Goal: Task Accomplishment & Management: Complete application form

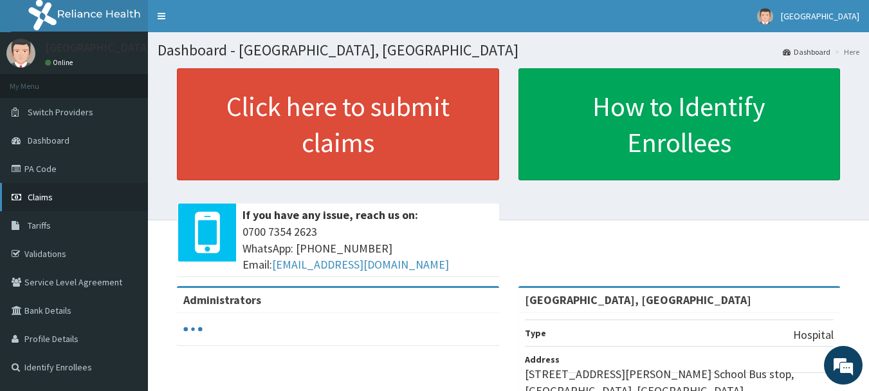
click at [68, 208] on link "Claims" at bounding box center [74, 197] width 148 height 28
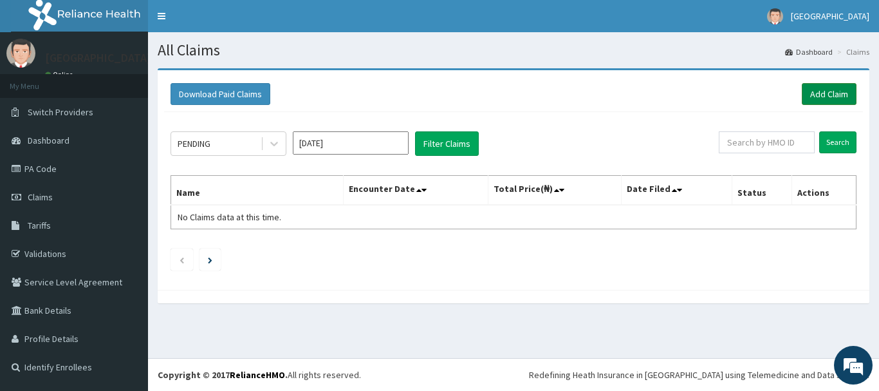
click at [826, 84] on link "Add Claim" at bounding box center [829, 94] width 55 height 22
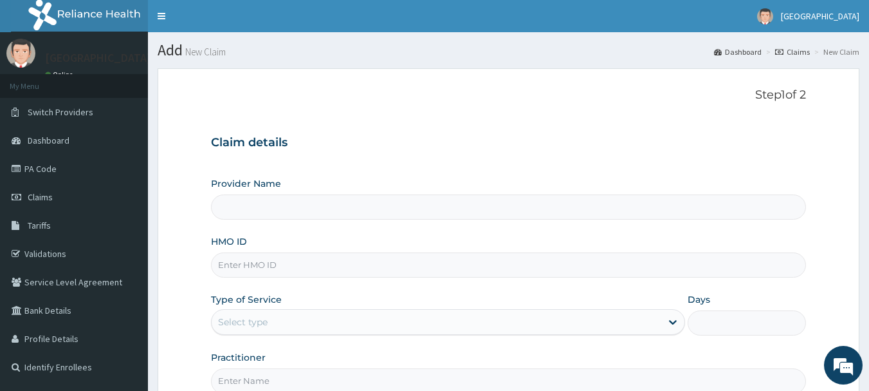
type input "[GEOGRAPHIC_DATA], [GEOGRAPHIC_DATA]"
click at [379, 259] on input "HMO ID" at bounding box center [509, 264] width 596 height 25
type input "GPR/10057/A"
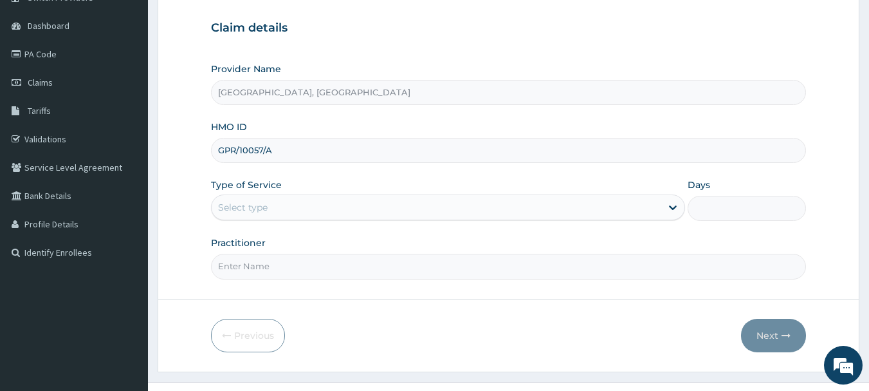
scroll to position [129, 0]
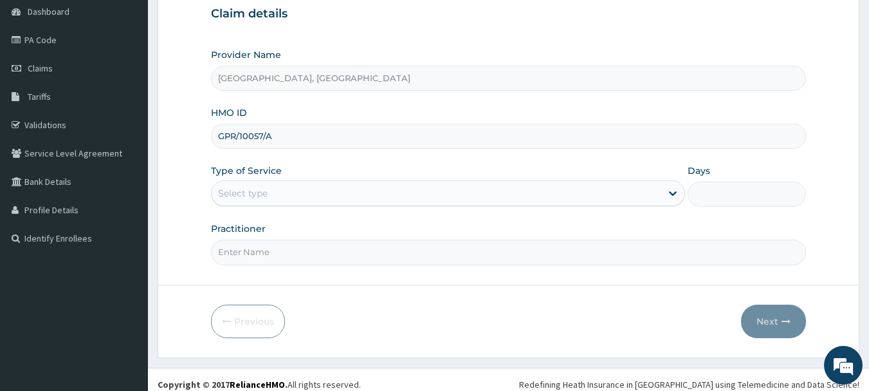
click at [545, 197] on div "Select type" at bounding box center [437, 193] width 450 height 21
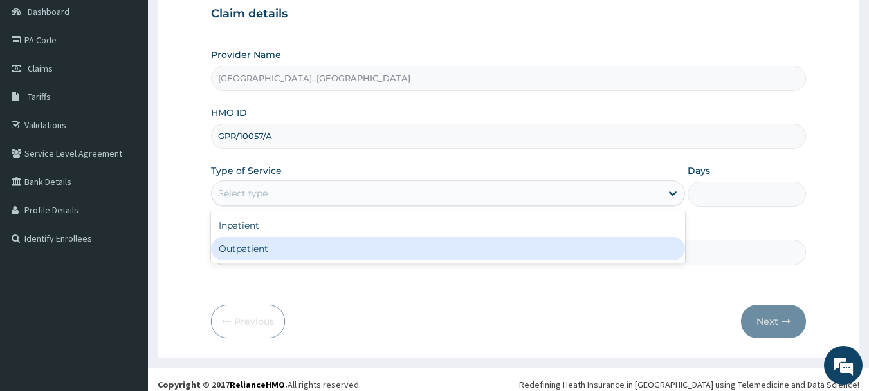
click at [497, 248] on div "Outpatient" at bounding box center [448, 248] width 474 height 23
type input "1"
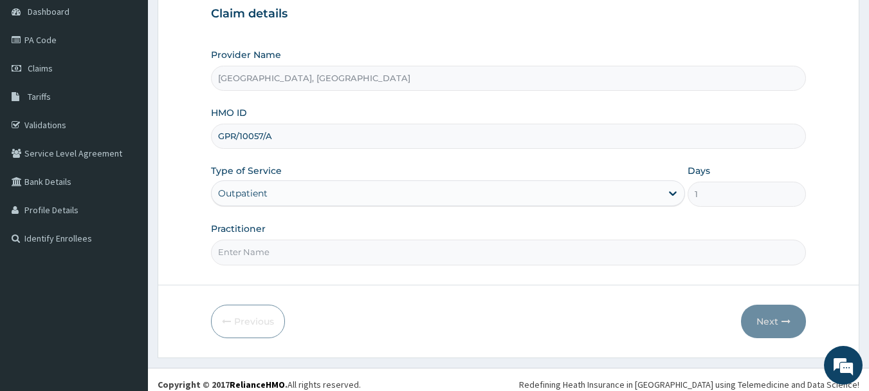
click at [470, 252] on input "Practitioner" at bounding box center [509, 251] width 596 height 25
type input "u"
type input "F"
type input "DR NOBLE"
click at [778, 316] on button "Next" at bounding box center [773, 320] width 65 height 33
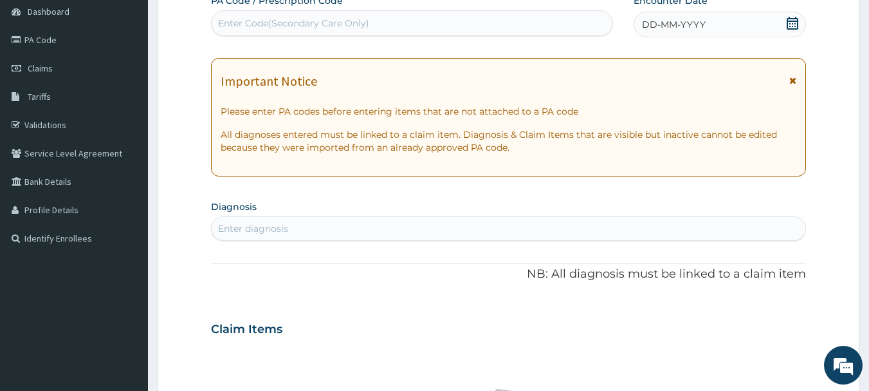
click at [792, 14] on div "DD-MM-YYYY" at bounding box center [720, 25] width 172 height 26
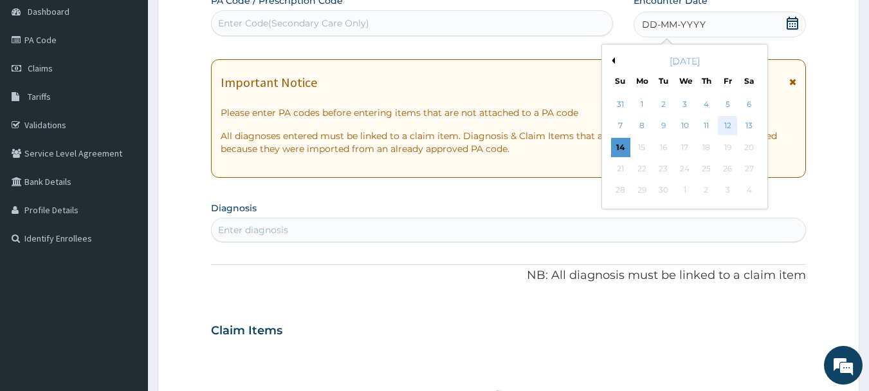
click at [729, 124] on div "12" at bounding box center [727, 125] width 19 height 19
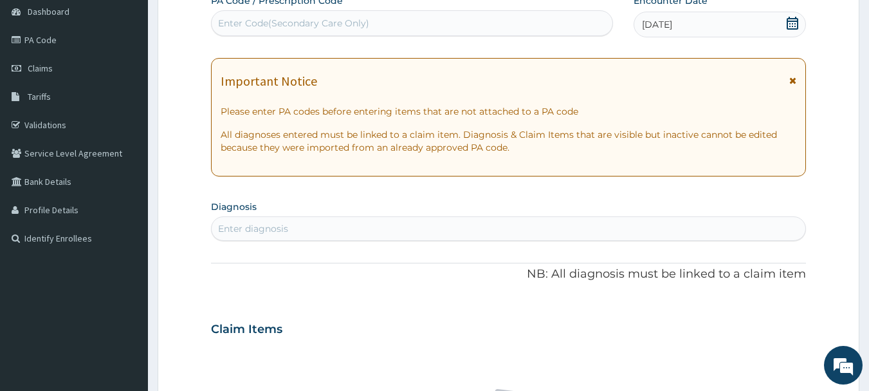
click at [633, 221] on div "Enter diagnosis" at bounding box center [509, 228] width 595 height 21
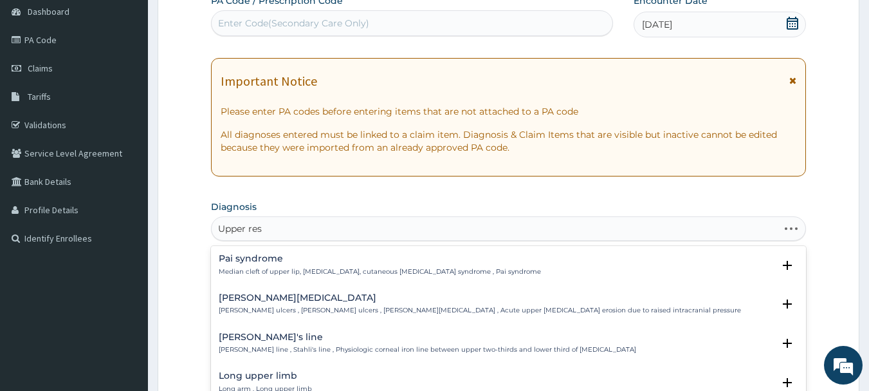
type input "Upper resp"
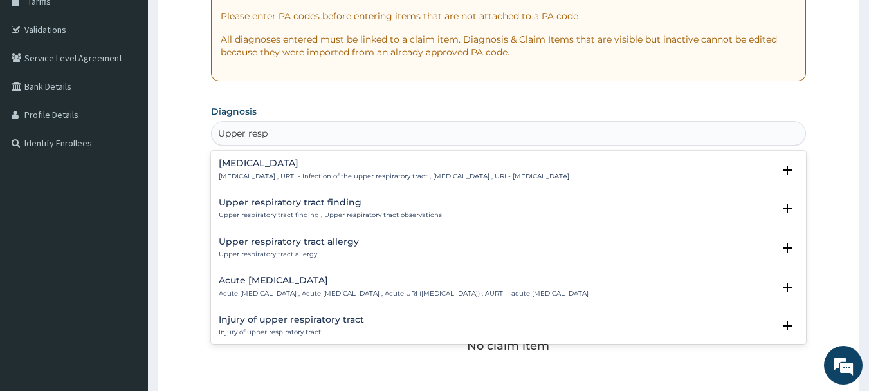
scroll to position [232, 0]
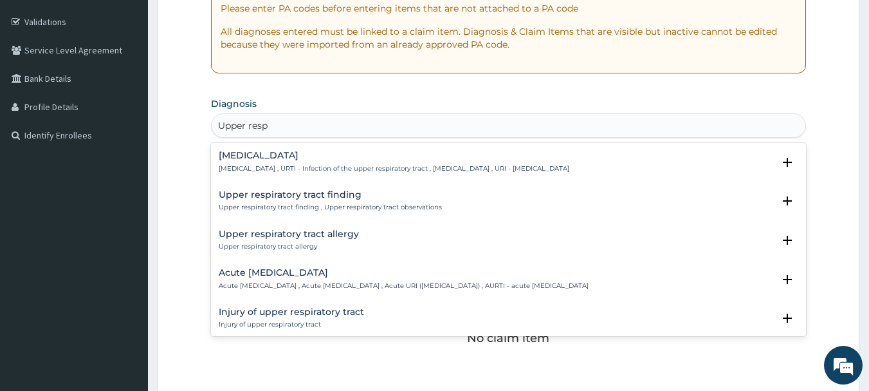
click at [328, 277] on h4 "Acute upper respiratory infection" at bounding box center [404, 273] width 370 height 10
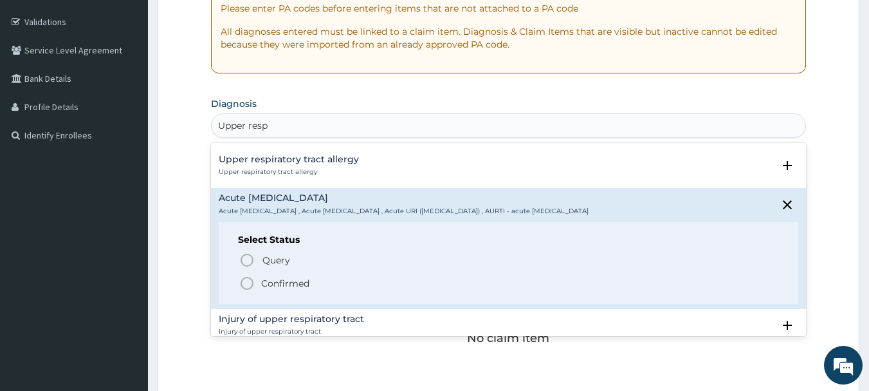
scroll to position [103, 0]
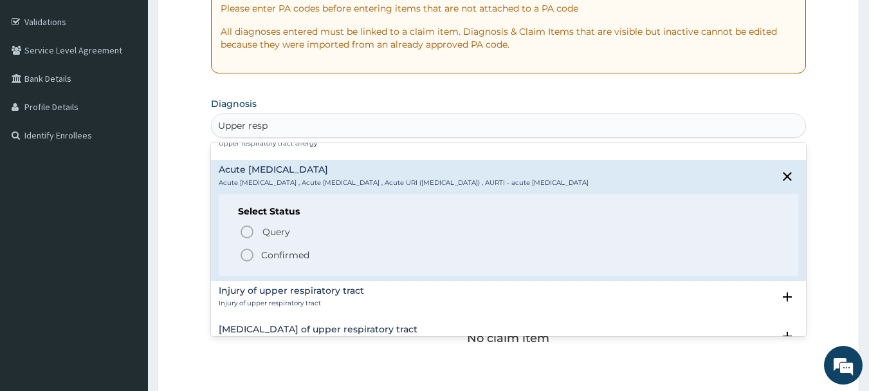
click at [245, 253] on icon "status option filled" at bounding box center [246, 254] width 15 height 15
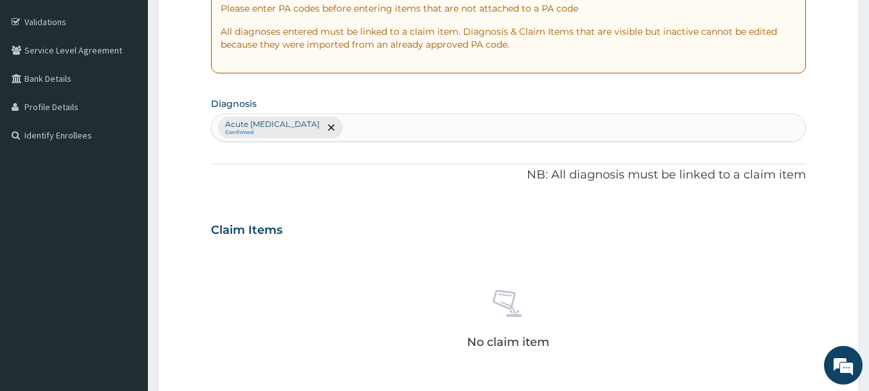
scroll to position [537, 0]
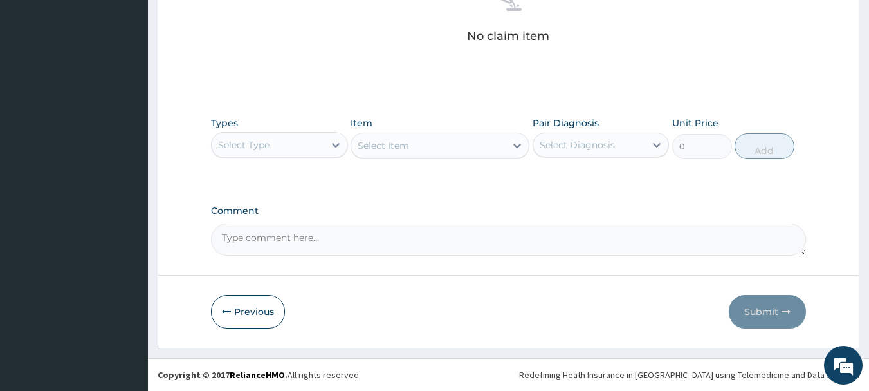
click at [270, 138] on div "Select Type" at bounding box center [268, 145] width 113 height 21
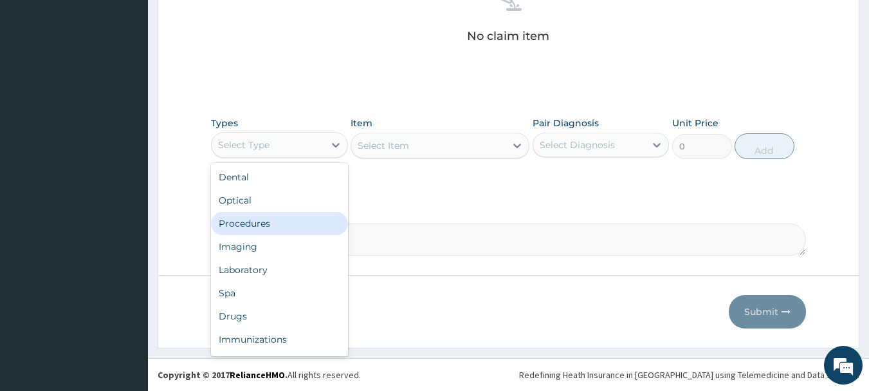
click at [300, 218] on div "Procedures" at bounding box center [279, 223] width 137 height 23
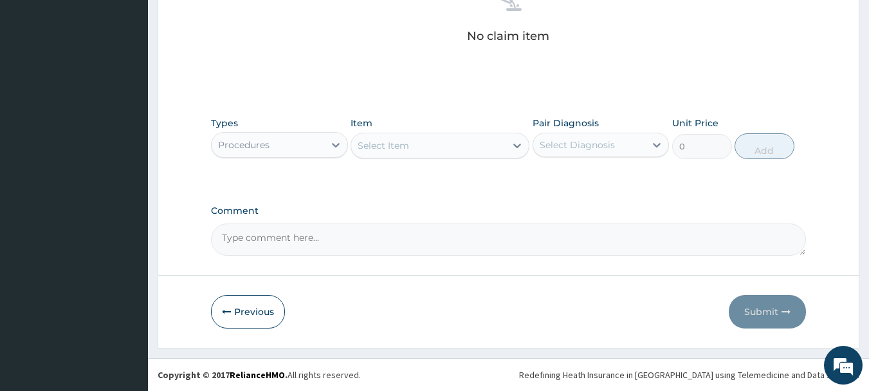
click at [465, 134] on div "Select Item" at bounding box center [440, 146] width 179 height 26
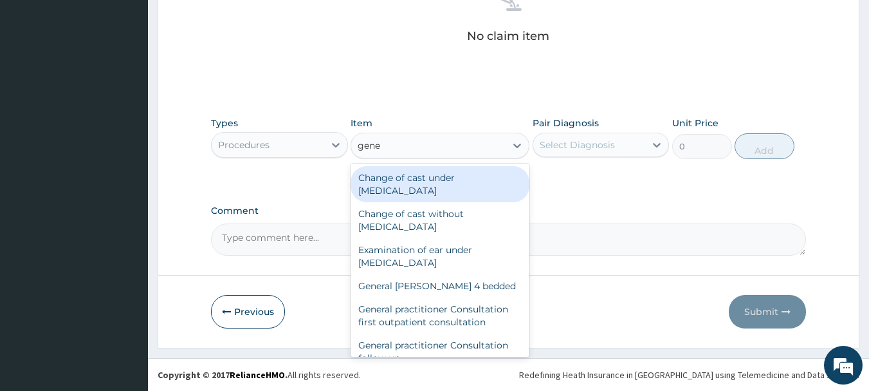
type input "gener"
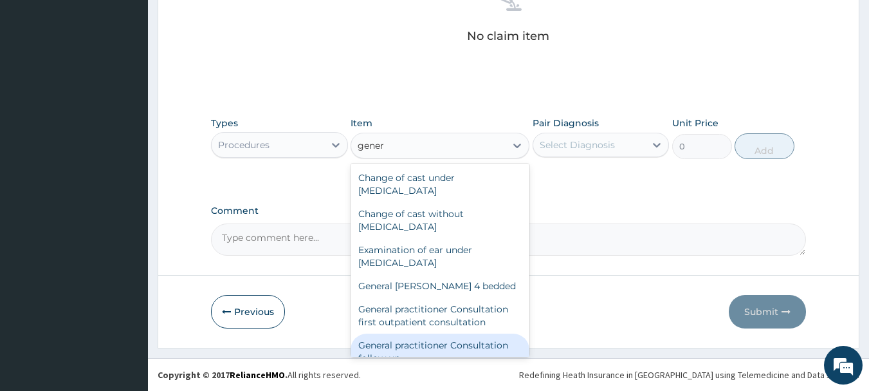
click at [449, 346] on div "General practitioner Consultation follow up" at bounding box center [440, 351] width 179 height 36
type input "2365"
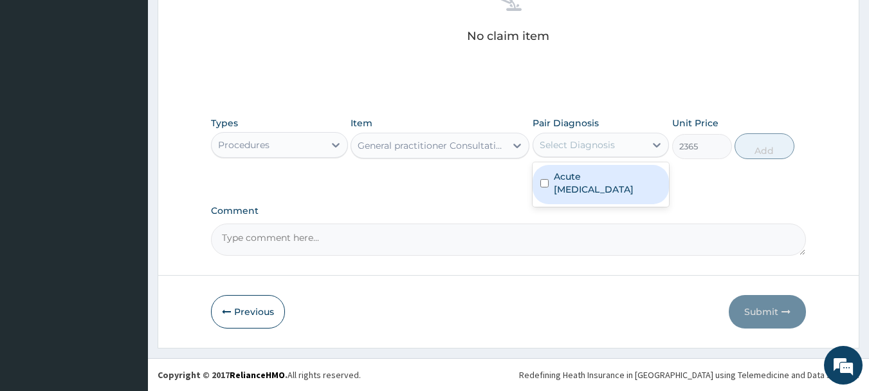
click at [630, 136] on div "Select Diagnosis" at bounding box center [590, 145] width 113 height 21
click at [544, 181] on input "checkbox" at bounding box center [545, 183] width 8 height 8
checkbox input "true"
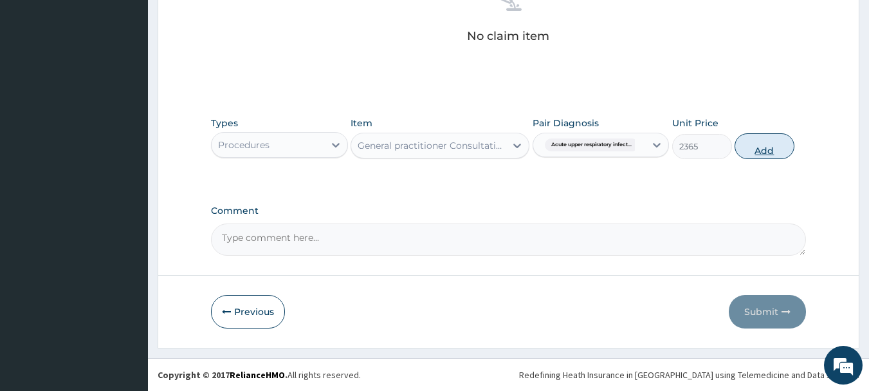
click at [772, 147] on button "Add" at bounding box center [765, 146] width 60 height 26
type input "0"
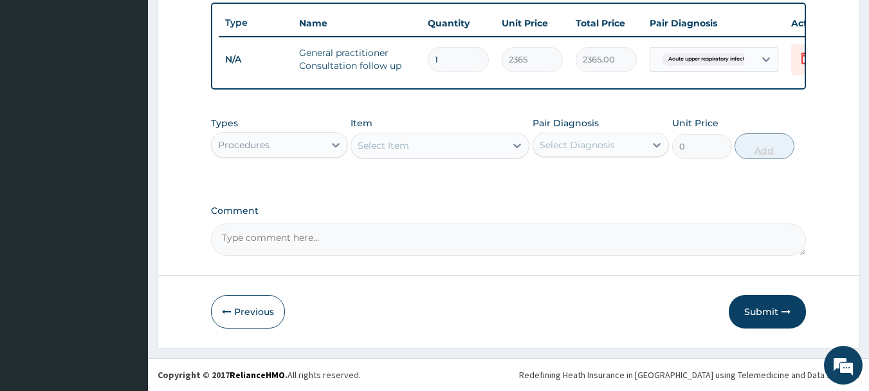
scroll to position [486, 0]
click at [254, 150] on div "Procedures" at bounding box center [243, 144] width 51 height 13
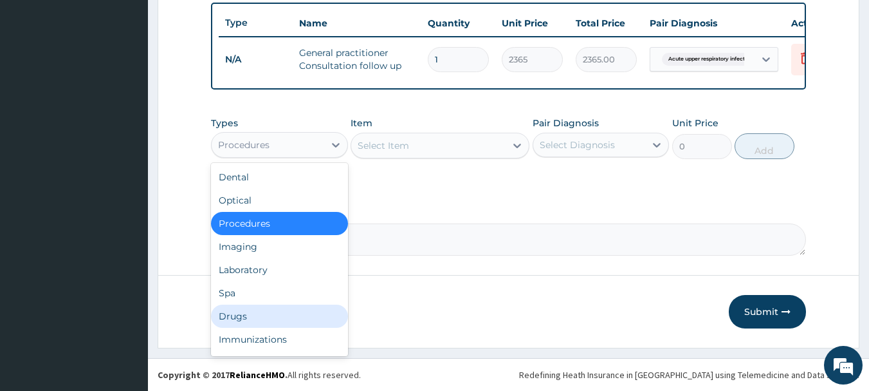
click at [228, 307] on div "Drugs" at bounding box center [279, 315] width 137 height 23
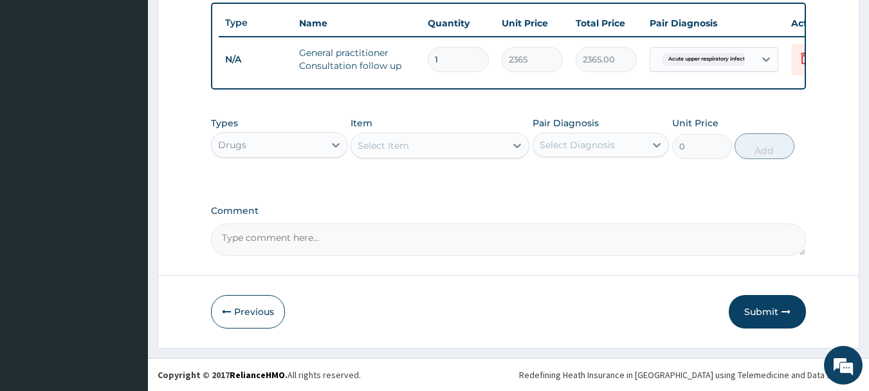
click at [420, 145] on div "Select Item" at bounding box center [428, 145] width 154 height 21
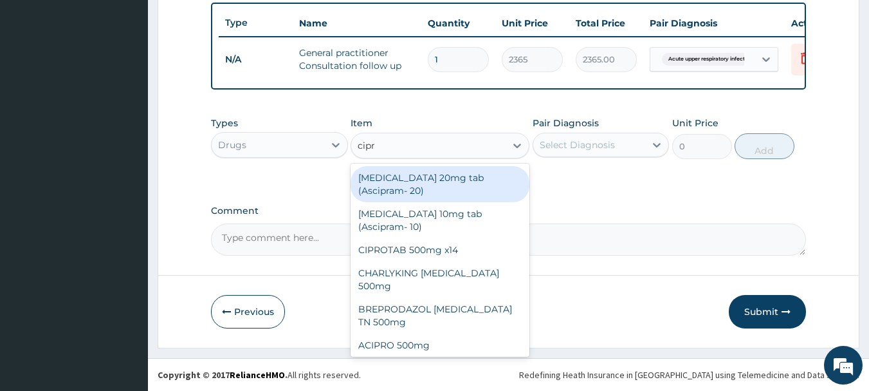
type input "cipro"
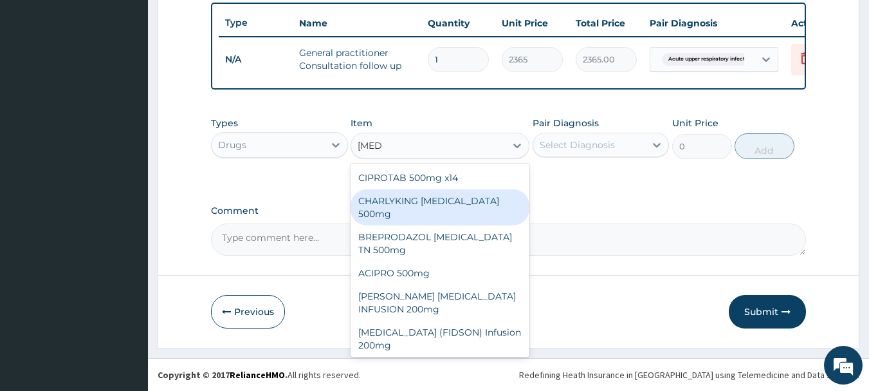
click at [468, 219] on div "CHARLYKING CIPROFLOXACIN 500mg" at bounding box center [440, 207] width 179 height 36
type input "177.375"
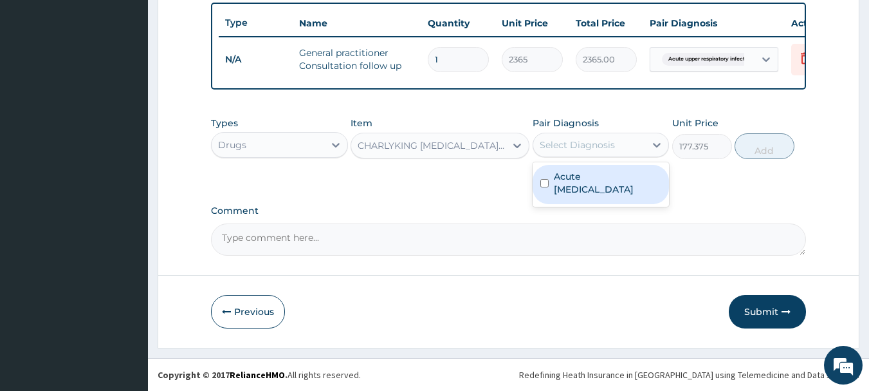
click at [571, 133] on div "Select Diagnosis" at bounding box center [601, 145] width 137 height 24
click at [546, 182] on input "checkbox" at bounding box center [545, 183] width 8 height 8
checkbox input "true"
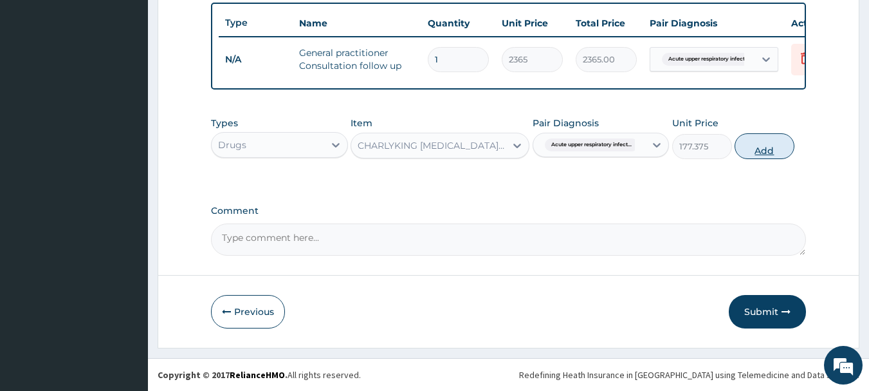
click at [790, 147] on button "Add" at bounding box center [765, 146] width 60 height 26
type input "0"
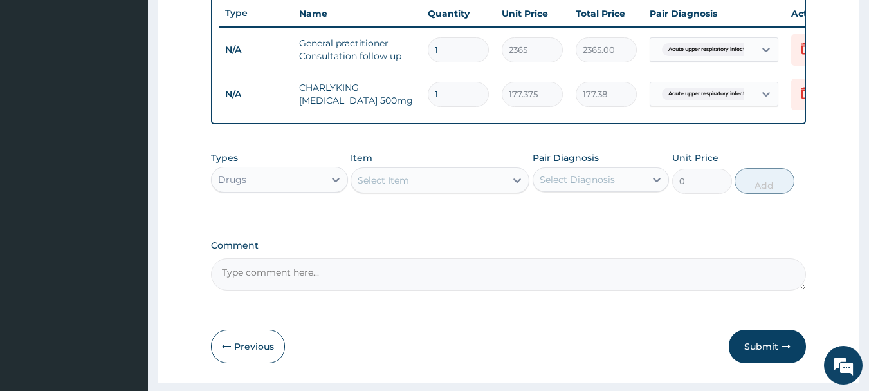
click at [434, 185] on div "Select Item" at bounding box center [428, 180] width 154 height 21
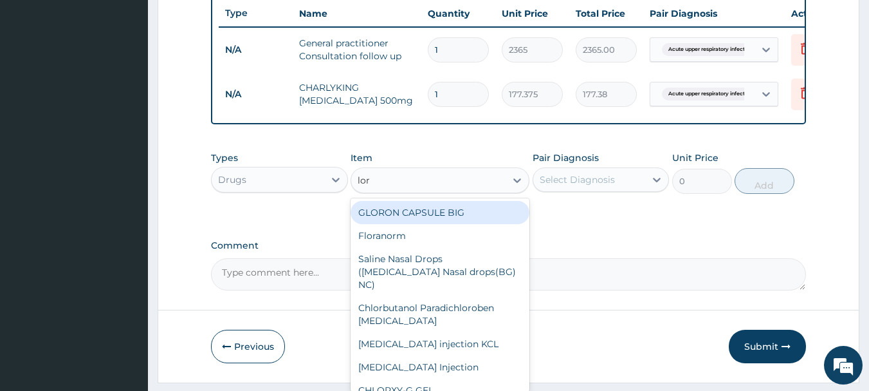
type input "lora"
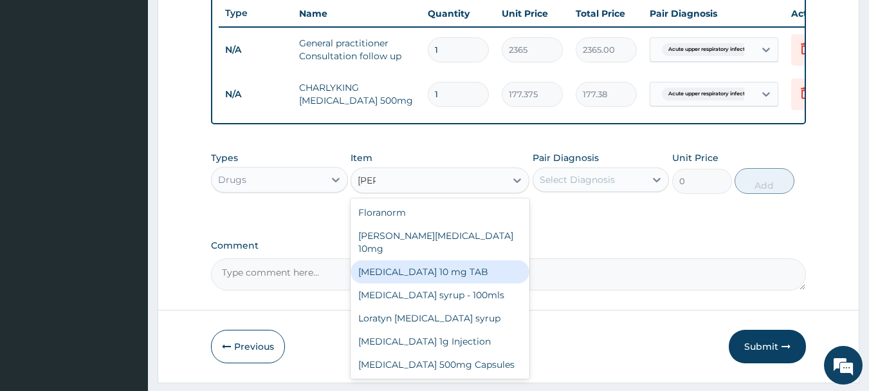
click at [436, 264] on div "LORATADINE 10 mg TAB" at bounding box center [440, 271] width 179 height 23
type input "59.125"
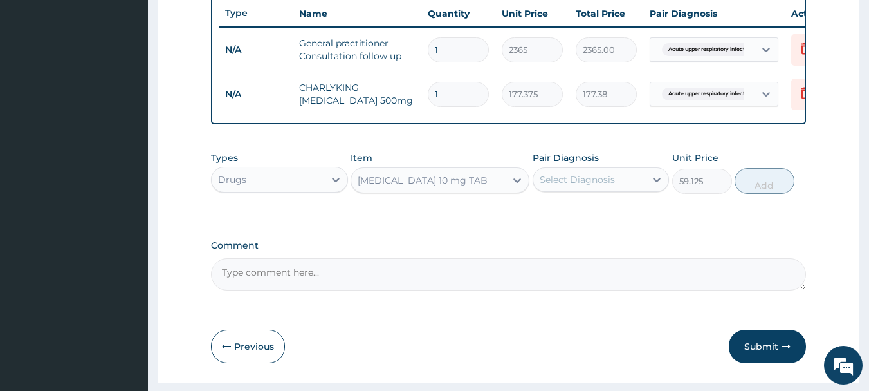
click at [582, 186] on div "Select Diagnosis" at bounding box center [577, 179] width 75 height 13
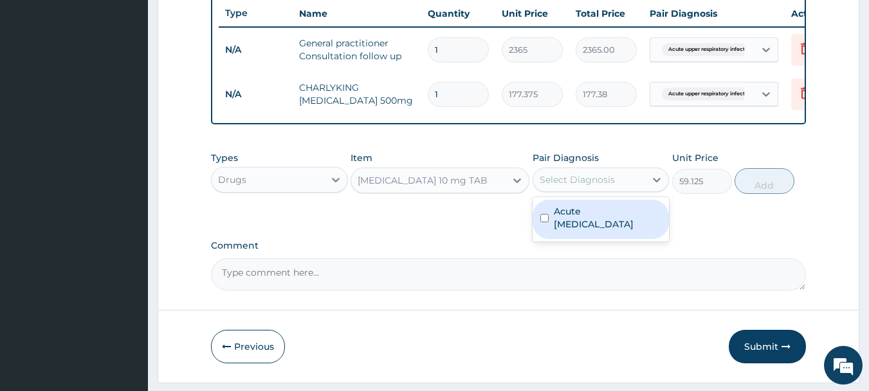
click at [545, 222] on input "checkbox" at bounding box center [545, 218] width 8 height 8
checkbox input "true"
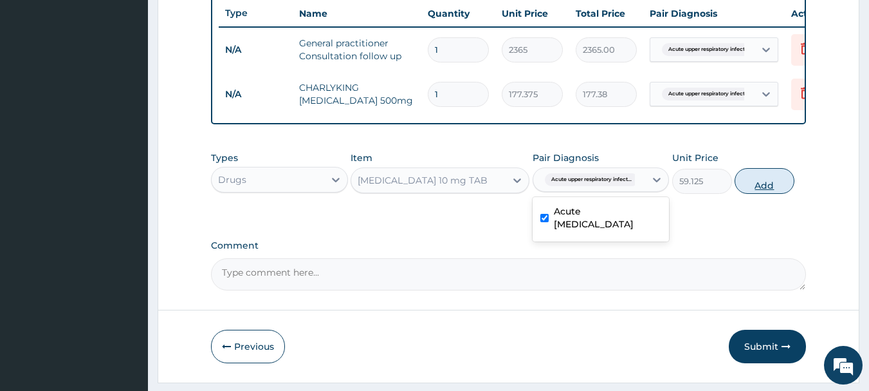
click at [765, 192] on button "Add" at bounding box center [765, 181] width 60 height 26
type input "0"
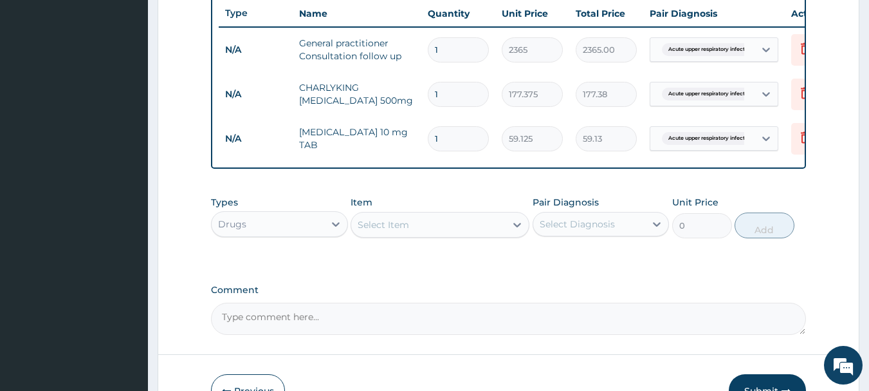
click at [437, 225] on div "Select Item" at bounding box center [428, 224] width 154 height 21
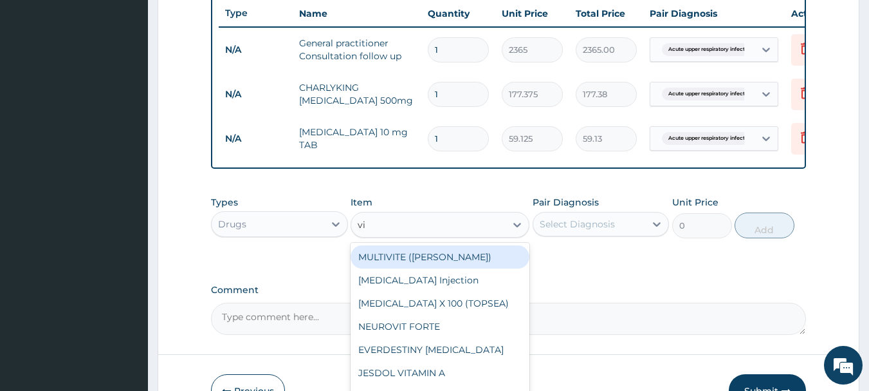
type input "v"
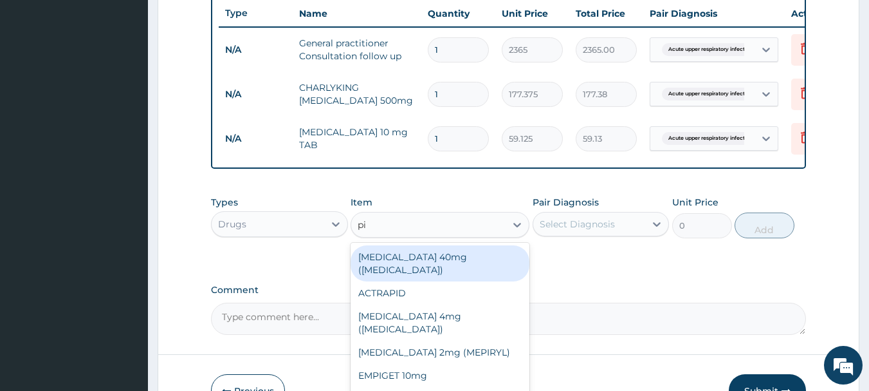
type input "pir"
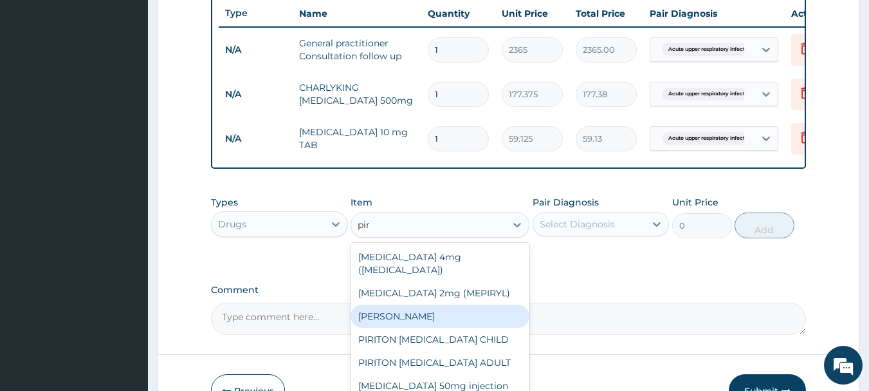
click at [470, 304] on div "PIRITON TAB EVANS" at bounding box center [440, 315] width 179 height 23
type input "23.65"
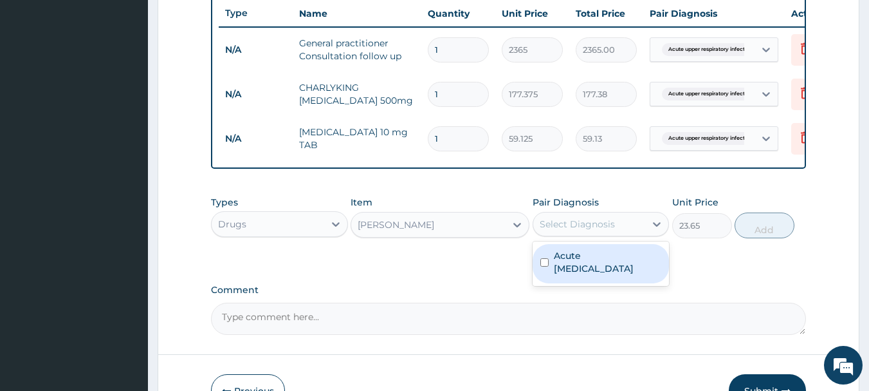
click at [591, 224] on div "Select Diagnosis" at bounding box center [590, 224] width 113 height 21
click at [543, 266] on input "checkbox" at bounding box center [545, 262] width 8 height 8
checkbox input "true"
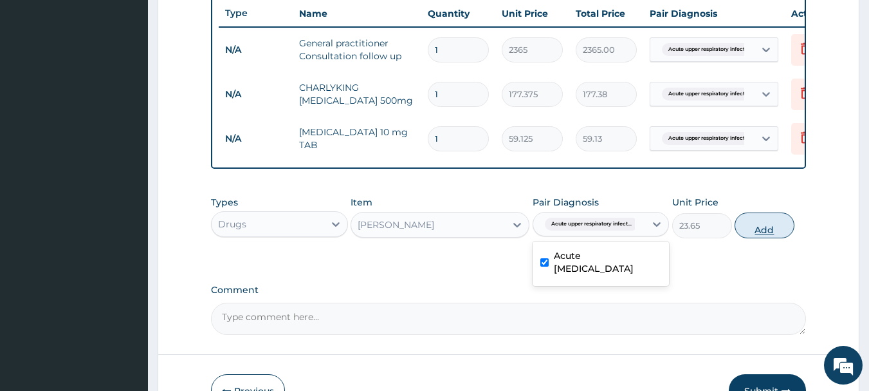
click at [746, 238] on button "Add" at bounding box center [765, 225] width 60 height 26
type input "0"
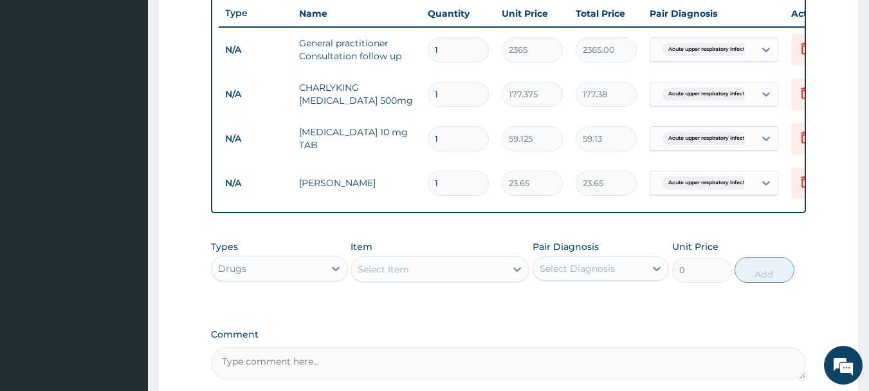
click at [447, 279] on div "Select Item" at bounding box center [428, 269] width 154 height 21
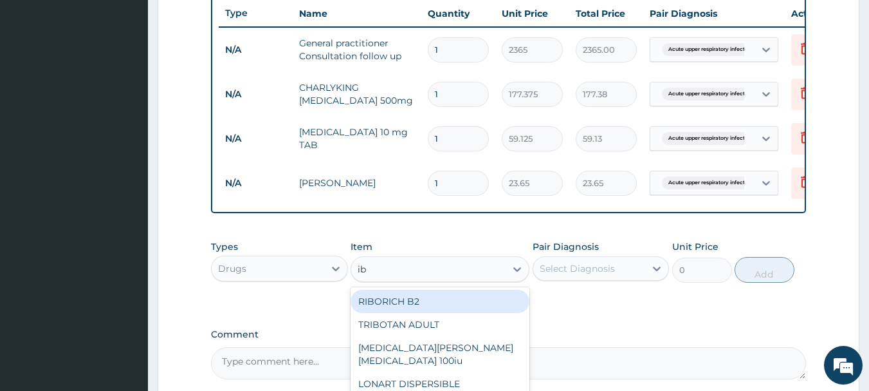
type input "ibu"
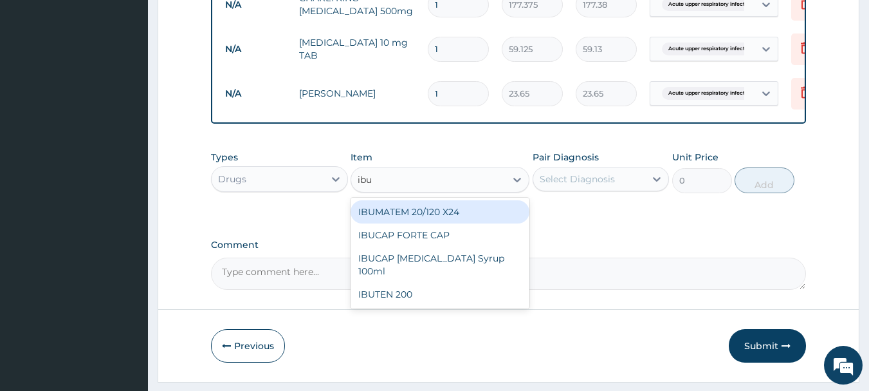
scroll to position [619, 0]
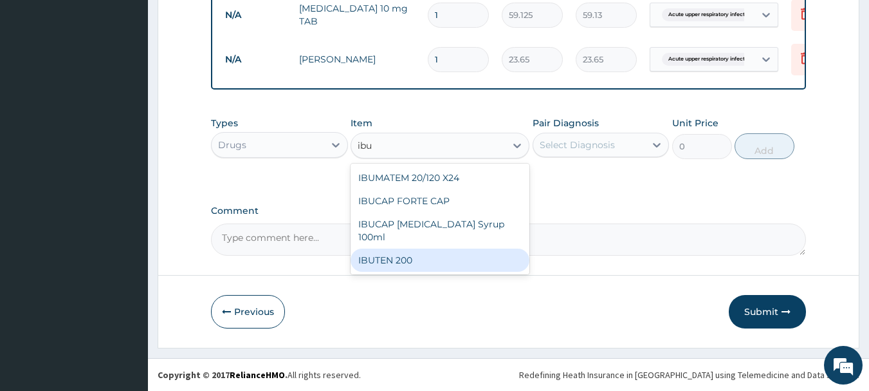
click at [524, 263] on div "IBUTEN 200" at bounding box center [440, 259] width 179 height 23
type input "82.775"
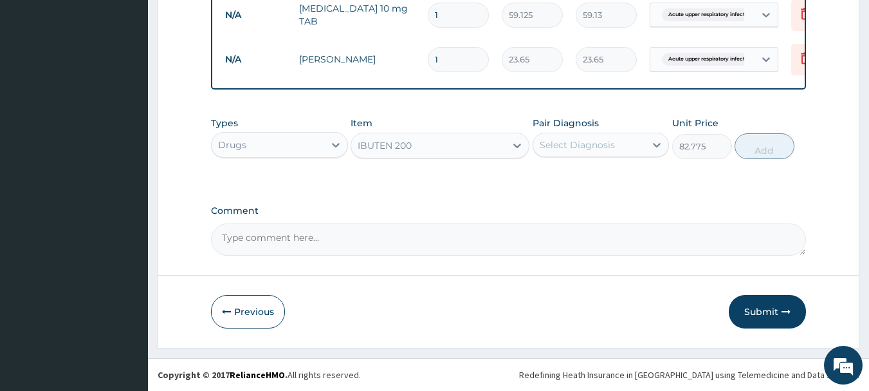
click at [619, 142] on div "Select Diagnosis" at bounding box center [590, 145] width 113 height 21
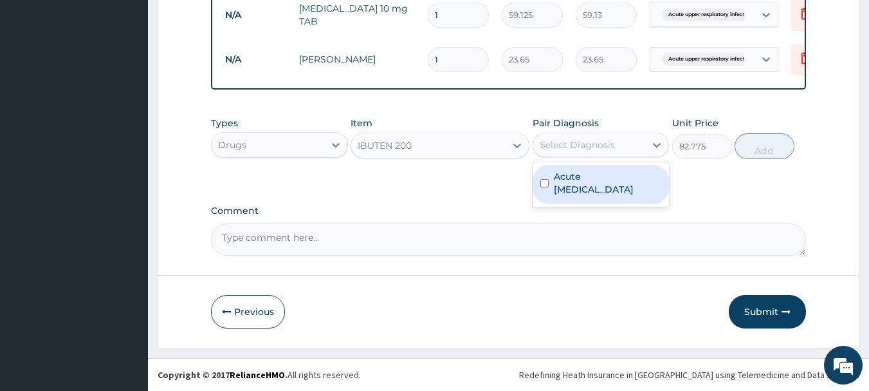
click at [549, 183] on div "Acute upper respiratory infection" at bounding box center [601, 184] width 137 height 39
checkbox input "true"
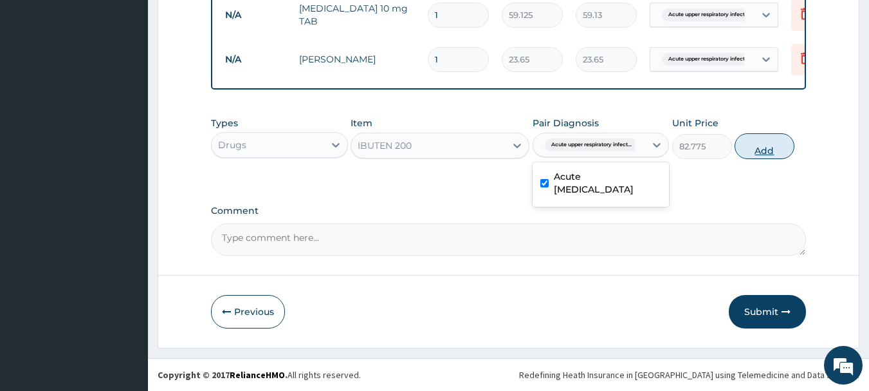
click at [745, 147] on button "Add" at bounding box center [765, 146] width 60 height 26
type input "0"
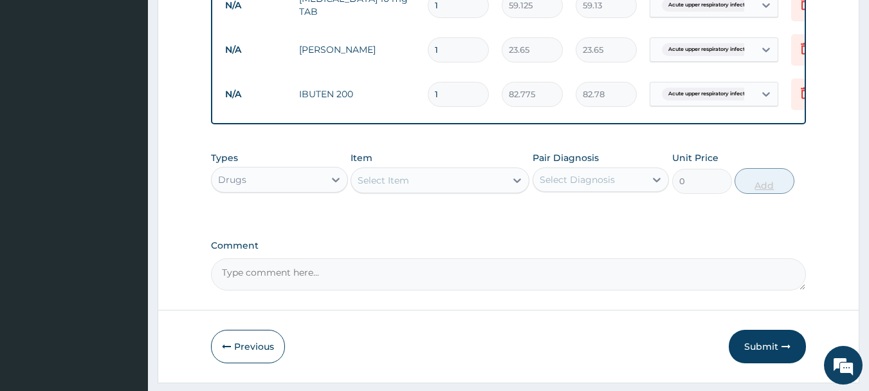
type input "10"
type input "827.75"
type input "10"
click at [463, 57] on input "1" at bounding box center [458, 49] width 61 height 25
type input "0.00"
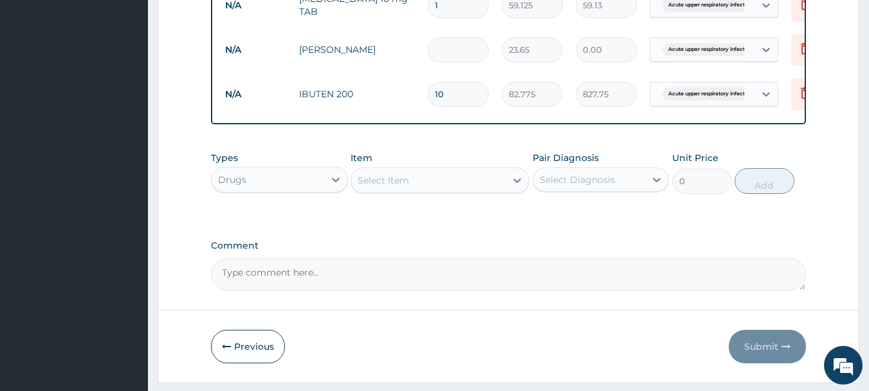
type input "4"
type input "94.60"
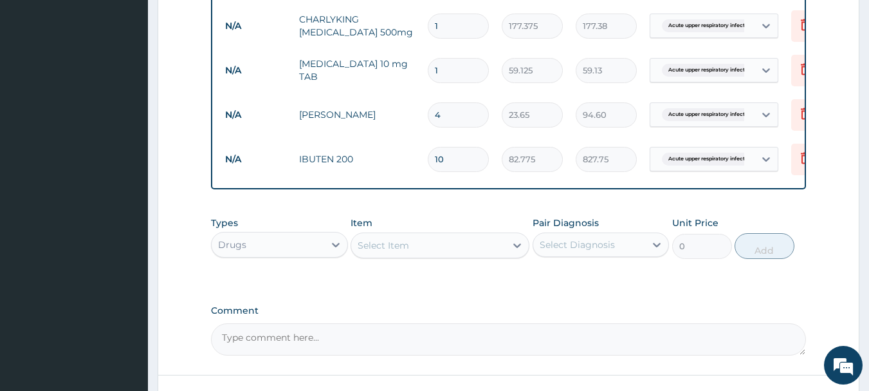
scroll to position [542, 0]
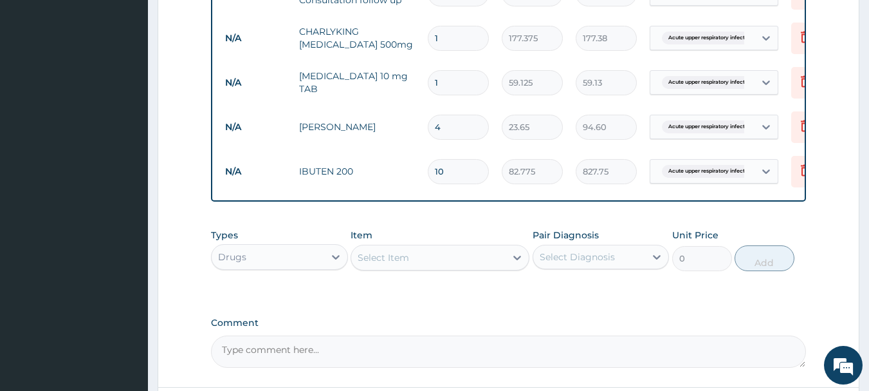
type input "4"
click at [457, 88] on input "1" at bounding box center [458, 82] width 61 height 25
type input "0.00"
type input "5"
type input "295.63"
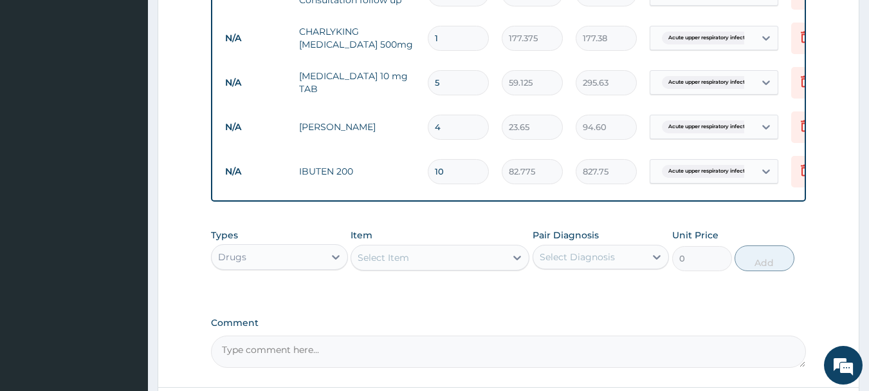
type input "5"
click at [460, 42] on input "1" at bounding box center [458, 38] width 61 height 25
type input "10"
type input "1773.75"
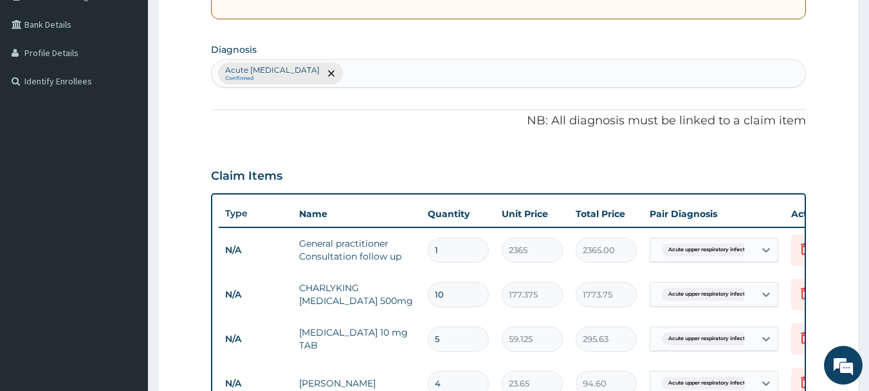
scroll to position [284, 0]
type input "10"
click at [508, 76] on div "Acute upper respiratory infection Confirmed" at bounding box center [509, 74] width 595 height 27
type input "mya"
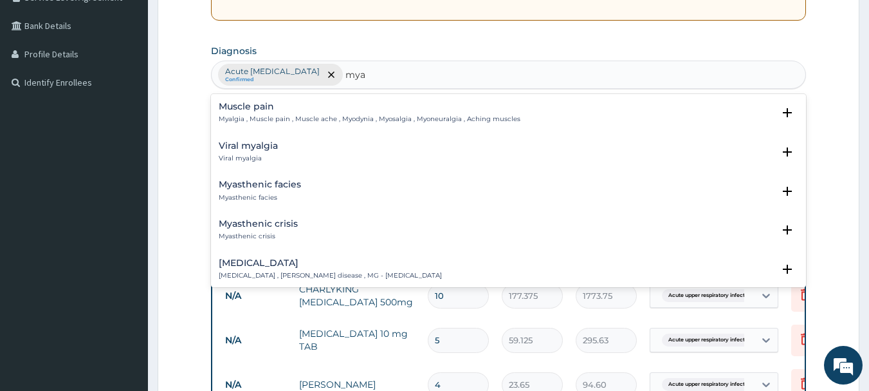
click at [416, 113] on div "Muscle pain Myalgia , Muscle pain , Muscle ache , Myodynia , Myosalgia , Myoneu…" at bounding box center [370, 113] width 302 height 23
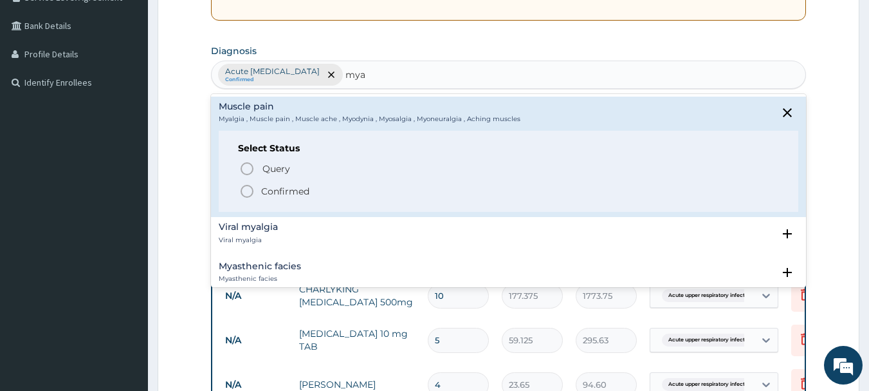
click at [248, 188] on icon "status option filled" at bounding box center [246, 190] width 15 height 15
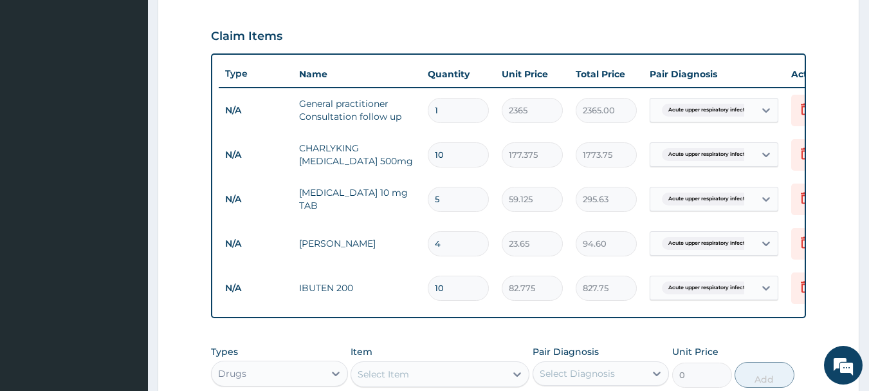
scroll to position [439, 0]
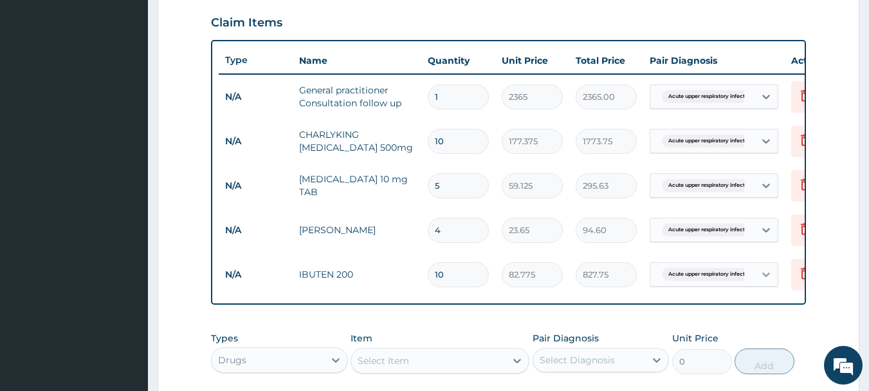
click at [768, 273] on icon at bounding box center [766, 274] width 13 height 13
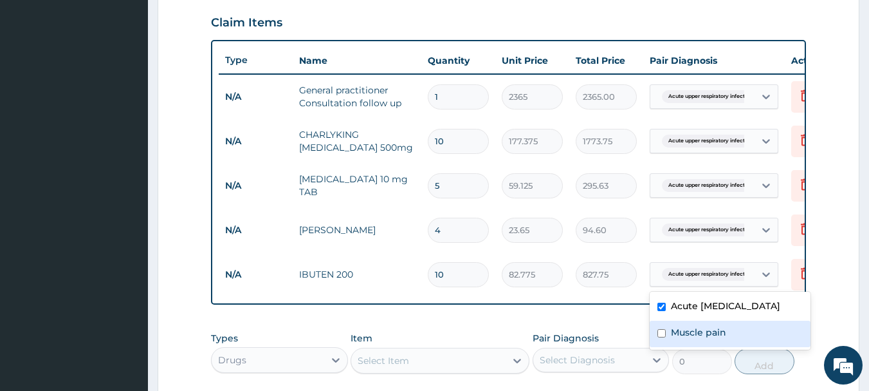
click at [665, 337] on input "checkbox" at bounding box center [662, 333] width 8 height 8
checkbox input "true"
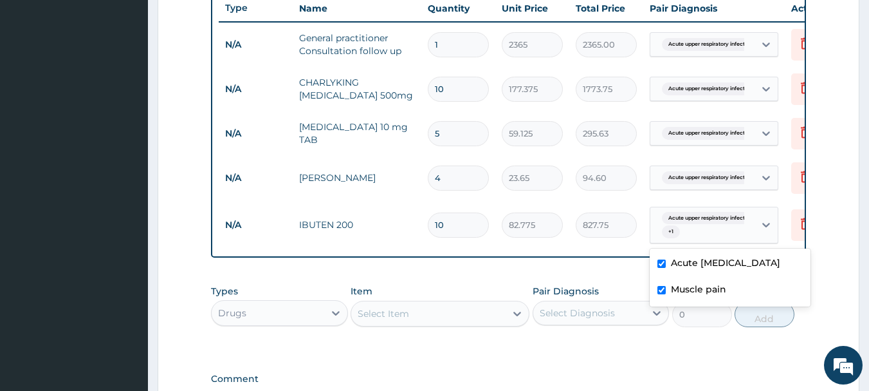
scroll to position [516, 0]
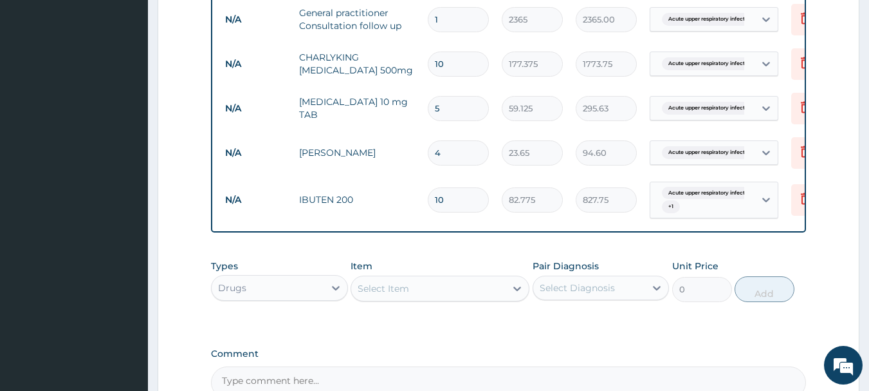
click at [764, 350] on div "PA Code / Prescription Code Enter Code(Secondary Care Only) Encounter Date 12-0…" at bounding box center [509, 3] width 596 height 792
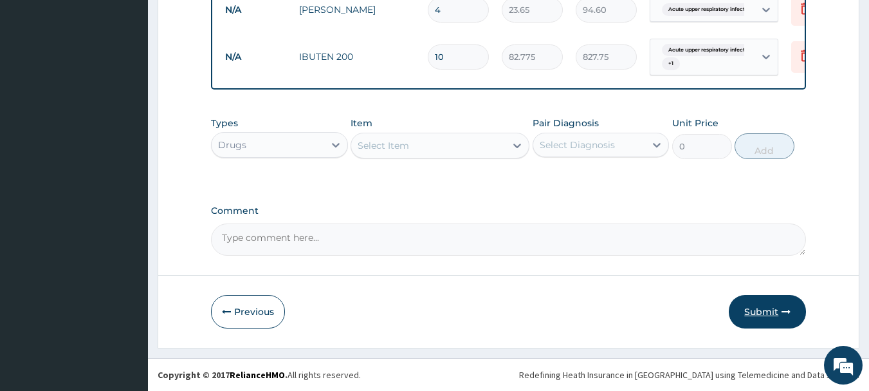
click at [763, 319] on button "Submit" at bounding box center [767, 311] width 77 height 33
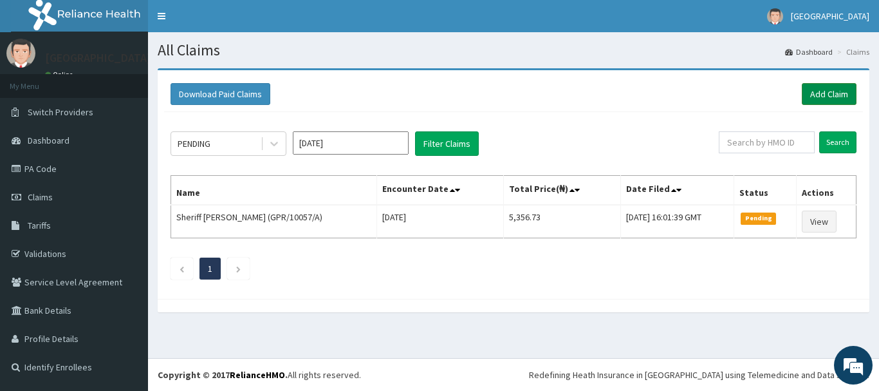
click at [841, 92] on link "Add Claim" at bounding box center [829, 94] width 55 height 22
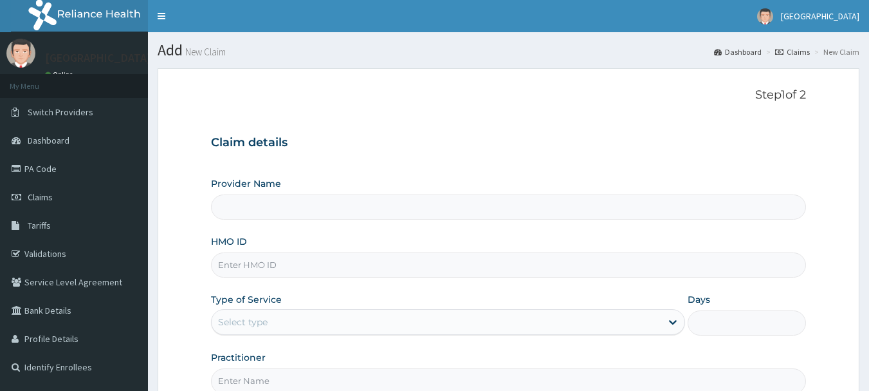
type input "[GEOGRAPHIC_DATA], [GEOGRAPHIC_DATA]"
click at [597, 271] on input "HMO ID" at bounding box center [509, 264] width 596 height 25
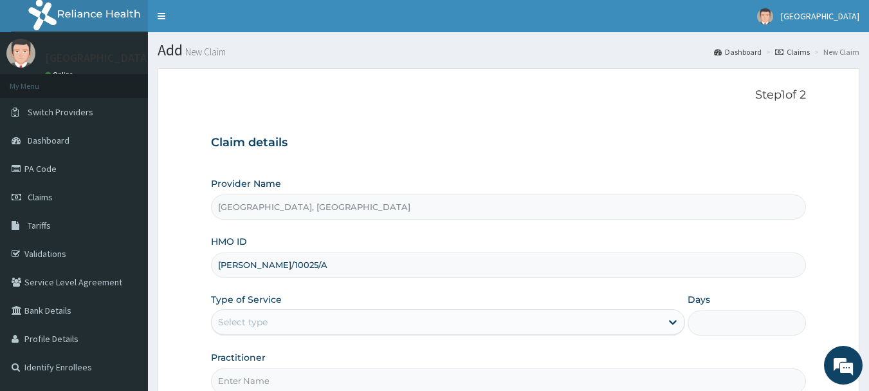
type input "ILA/10025/A"
click at [359, 320] on div "Select type" at bounding box center [437, 321] width 450 height 21
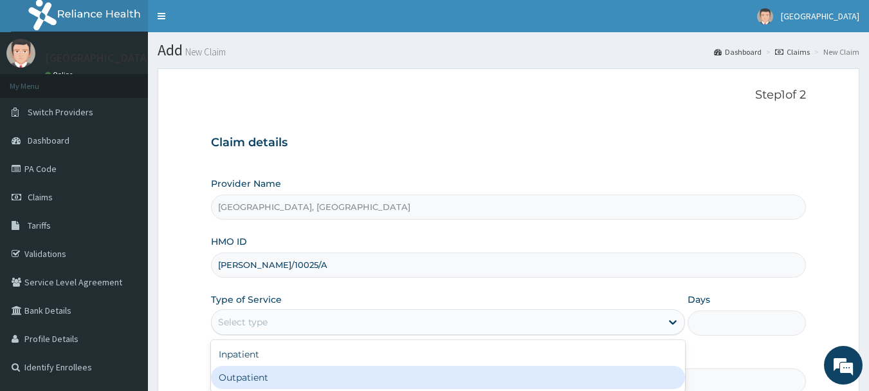
click at [327, 376] on div "Outpatient" at bounding box center [448, 377] width 474 height 23
type input "1"
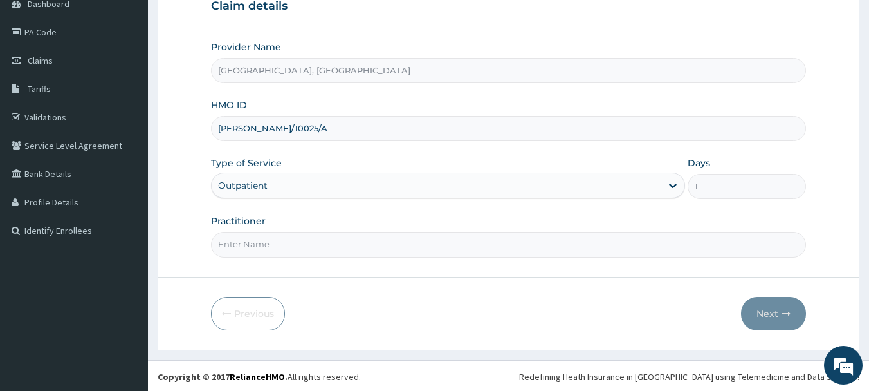
scroll to position [138, 0]
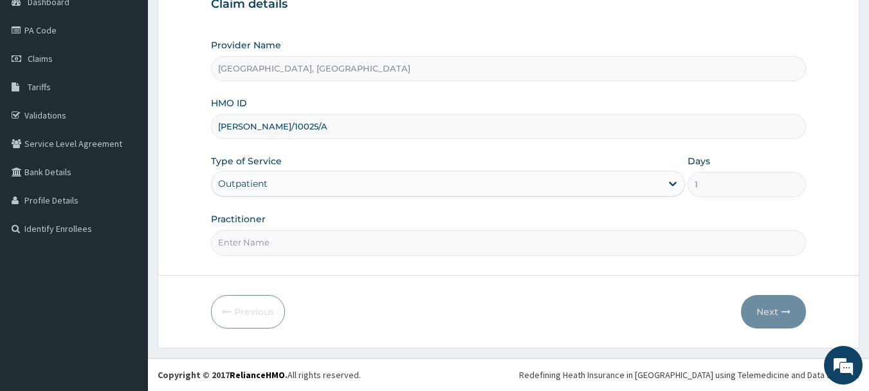
click at [426, 237] on input "Practitioner" at bounding box center [509, 242] width 596 height 25
type input "DR IFEANYI"
click at [777, 304] on button "Next" at bounding box center [773, 311] width 65 height 33
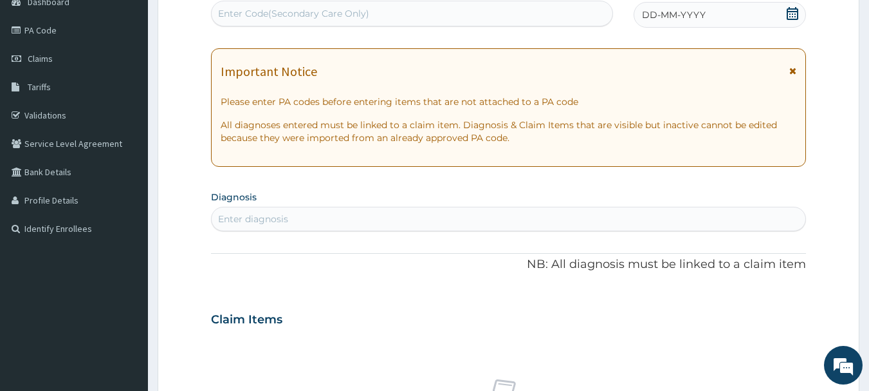
click at [793, 15] on icon at bounding box center [792, 13] width 13 height 13
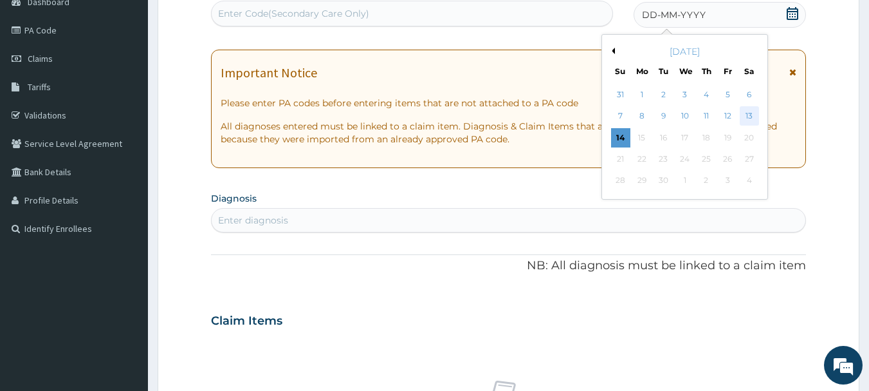
click at [745, 117] on div "13" at bounding box center [749, 116] width 19 height 19
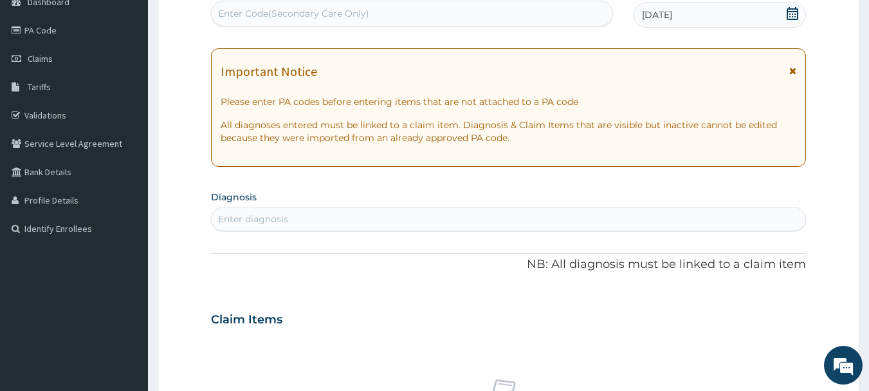
click at [548, 17] on div "Enter Code(Secondary Care Only)" at bounding box center [413, 13] width 402 height 21
type input "PA/10025/A"
click at [474, 2] on div "Enter Code(Secondary Care Only)" at bounding box center [412, 14] width 403 height 26
type input "PA/10025A"
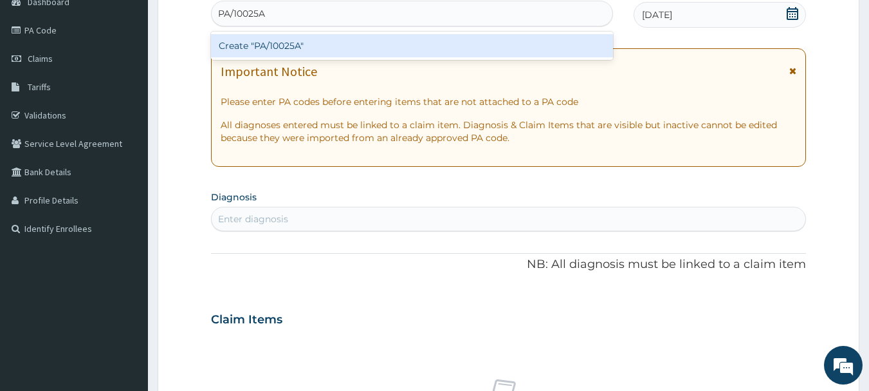
click at [425, 43] on div "Create "PA/10025A"" at bounding box center [412, 45] width 403 height 23
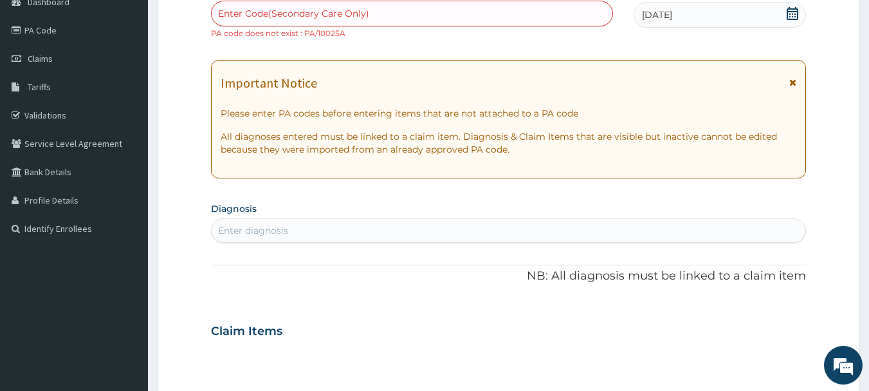
click at [339, 6] on div "Enter Code(Secondary Care Only)" at bounding box center [413, 13] width 402 height 21
type input "PA/899154"
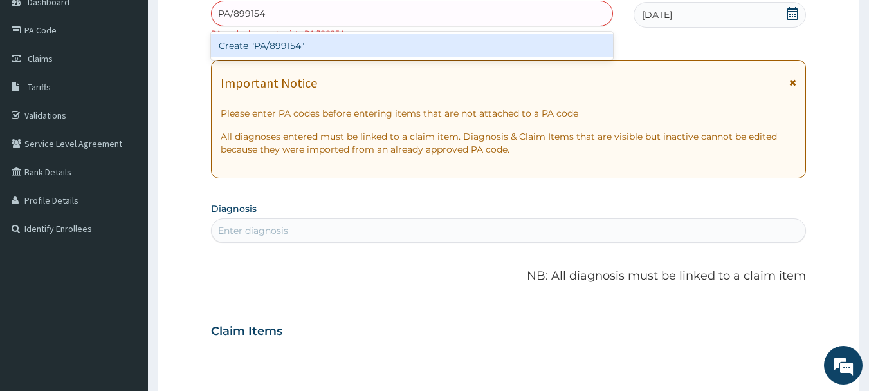
click at [334, 57] on div "Create "PA/899154"" at bounding box center [412, 45] width 403 height 23
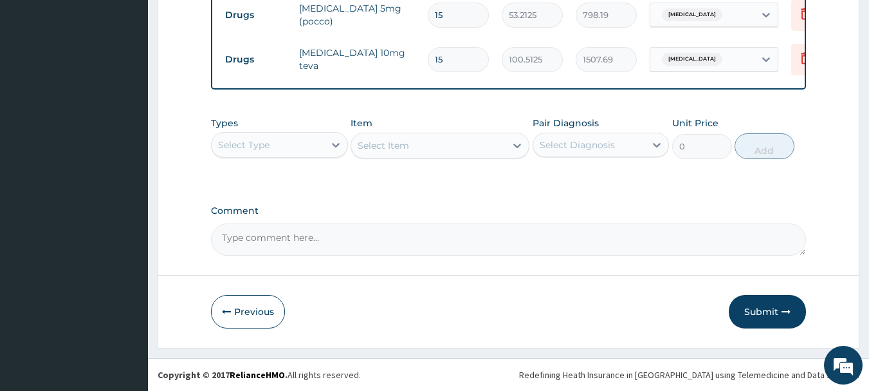
scroll to position [189, 0]
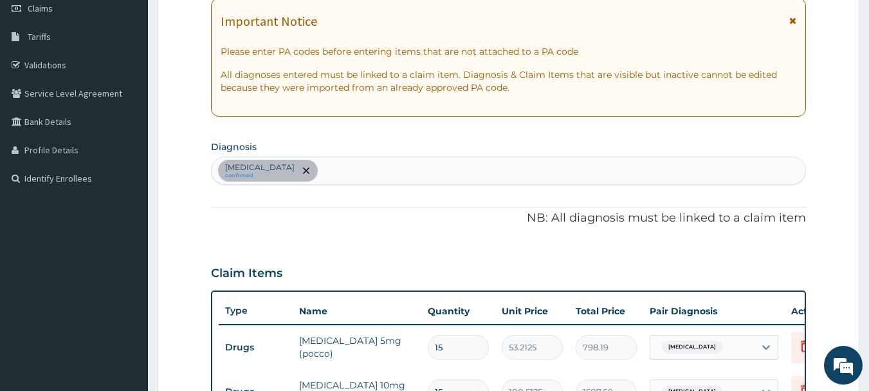
click at [481, 169] on div "Secondary hypertension confirmed" at bounding box center [509, 170] width 595 height 27
type input "p"
type input "l"
type input "p"
type input "l"
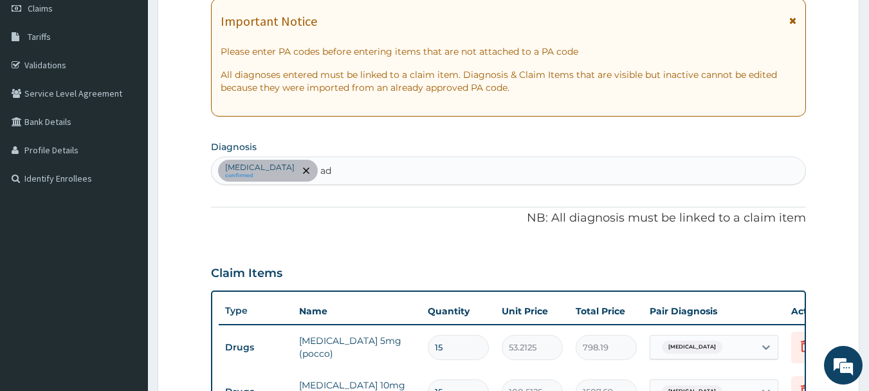
type input "a"
type input "p"
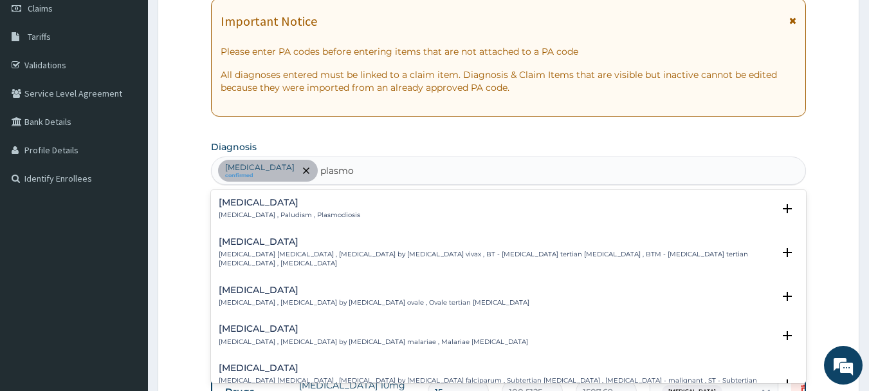
type input "plasmod"
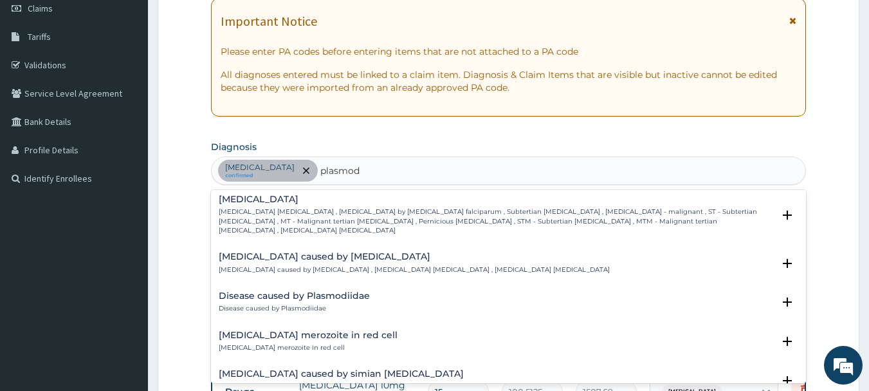
click at [429, 209] on p "Falciparum malaria , Malignant tertian malaria , Malaria by Plasmodium falcipar…" at bounding box center [496, 221] width 555 height 28
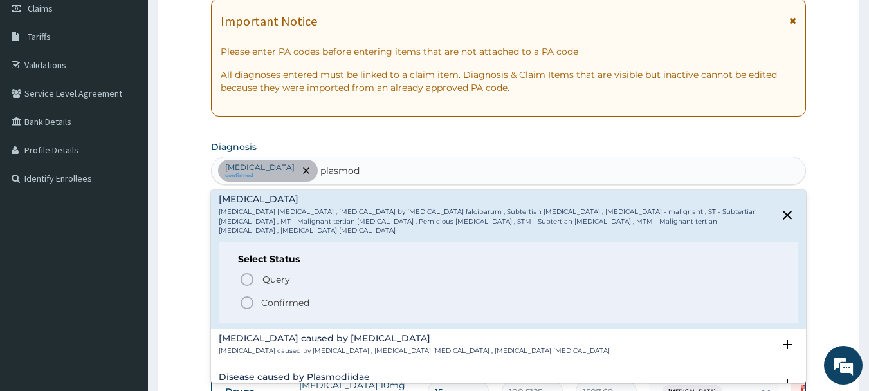
click at [245, 295] on icon "status option filled" at bounding box center [246, 302] width 15 height 15
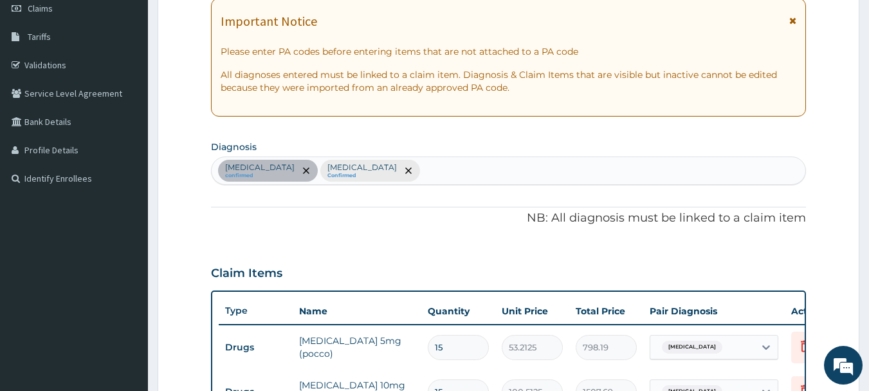
scroll to position [530, 0]
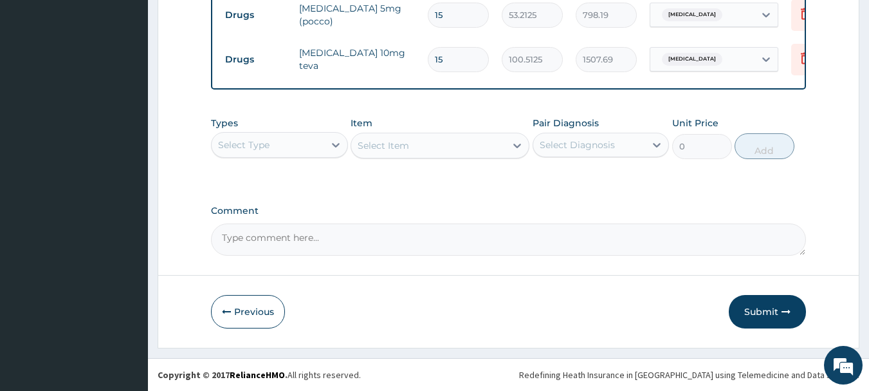
click at [302, 151] on div "Select Type" at bounding box center [268, 145] width 113 height 21
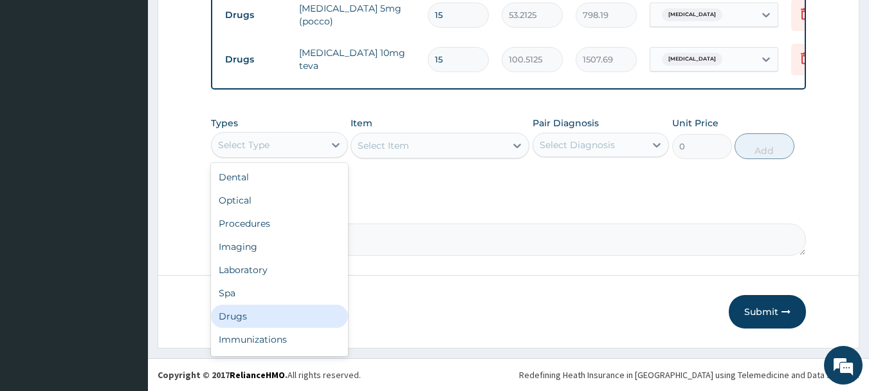
click at [268, 313] on div "Drugs" at bounding box center [279, 315] width 137 height 23
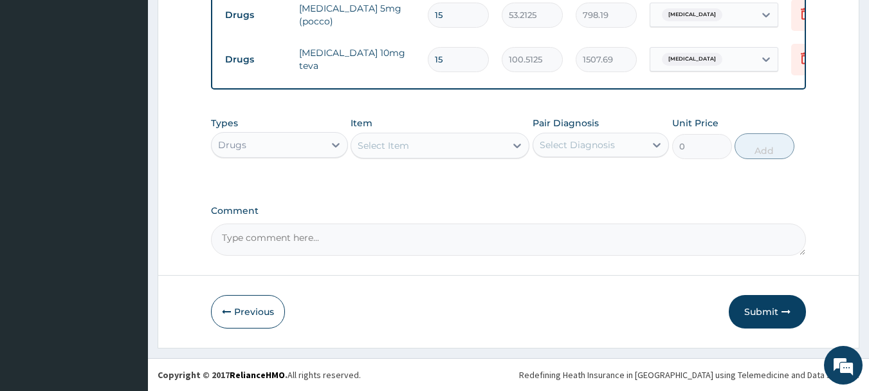
click at [436, 138] on div "Select Item" at bounding box center [428, 145] width 154 height 21
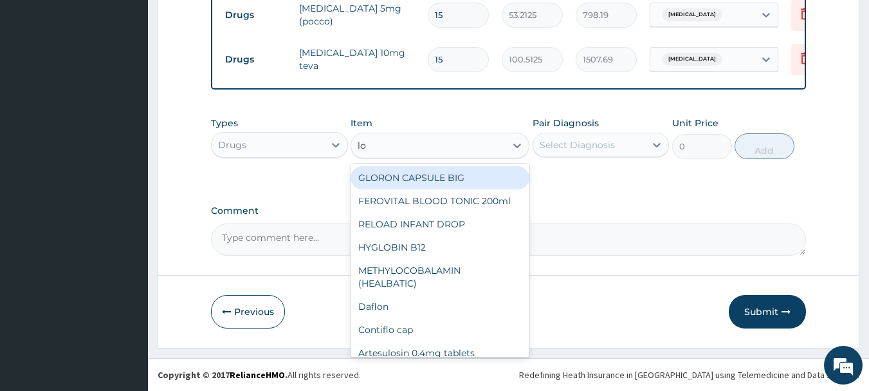
type input "l"
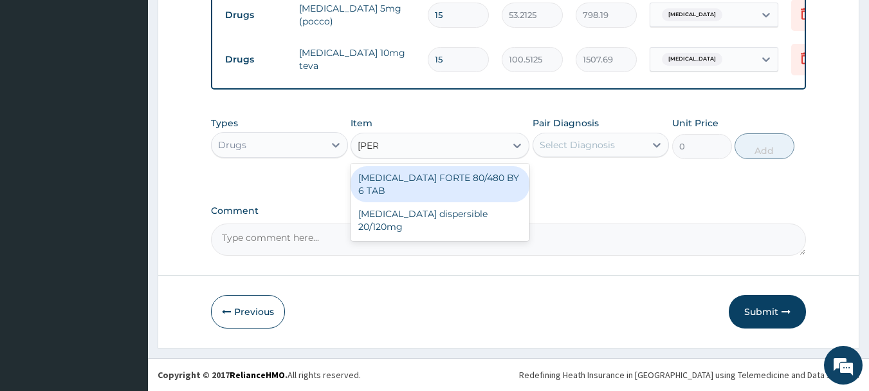
type input "coart"
click at [445, 179] on div "COARTEM FORTE 80/480 BY 6 TAB" at bounding box center [440, 184] width 179 height 36
type input "449.35"
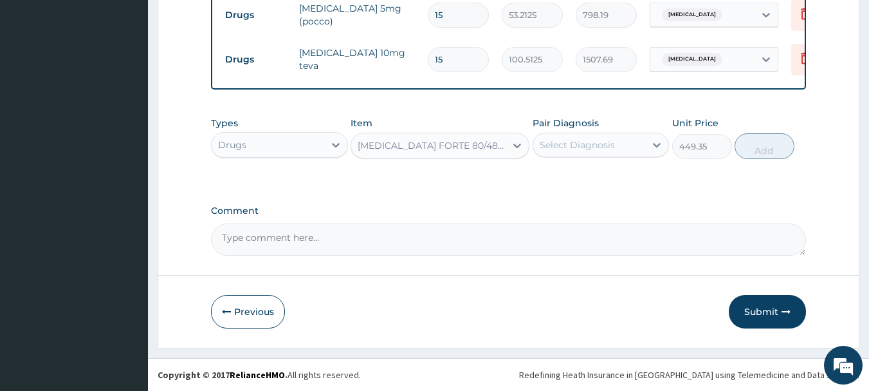
click at [586, 147] on div "Select Diagnosis" at bounding box center [577, 144] width 75 height 13
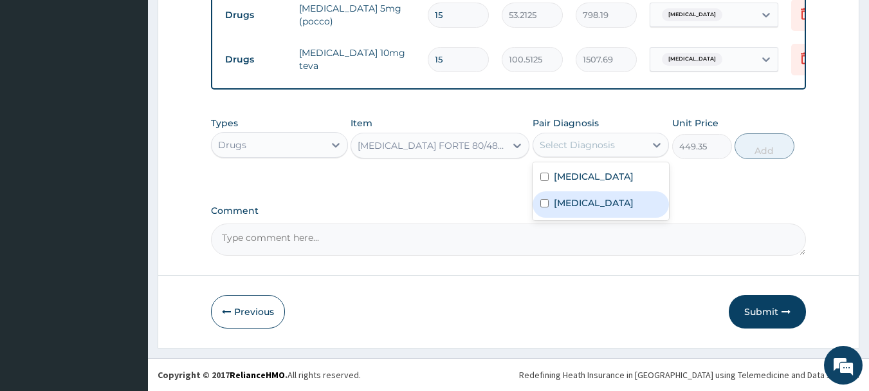
click at [546, 210] on div "Falciparum malaria" at bounding box center [601, 204] width 137 height 26
checkbox input "true"
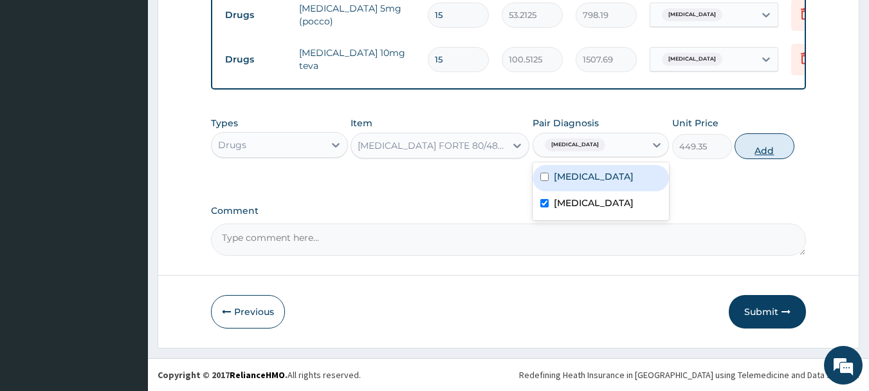
click at [748, 153] on button "Add" at bounding box center [765, 146] width 60 height 26
type input "0"
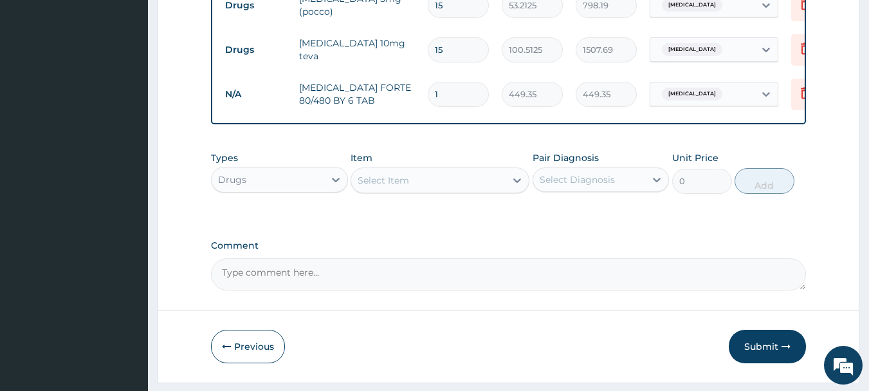
click at [465, 190] on div "Select Item" at bounding box center [428, 180] width 154 height 21
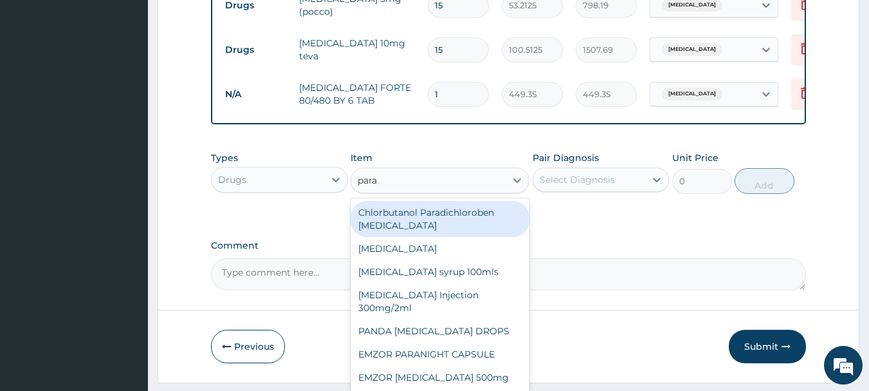
type input "parac"
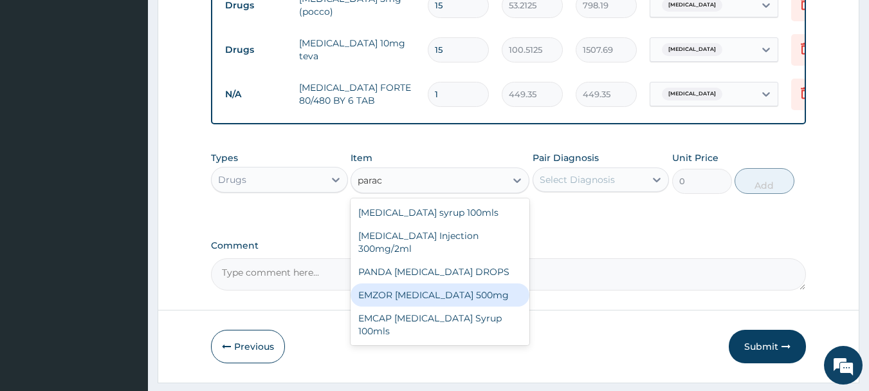
click at [458, 306] on div "EMZOR PARACETAMOL 500mg" at bounding box center [440, 294] width 179 height 23
type input "23.65"
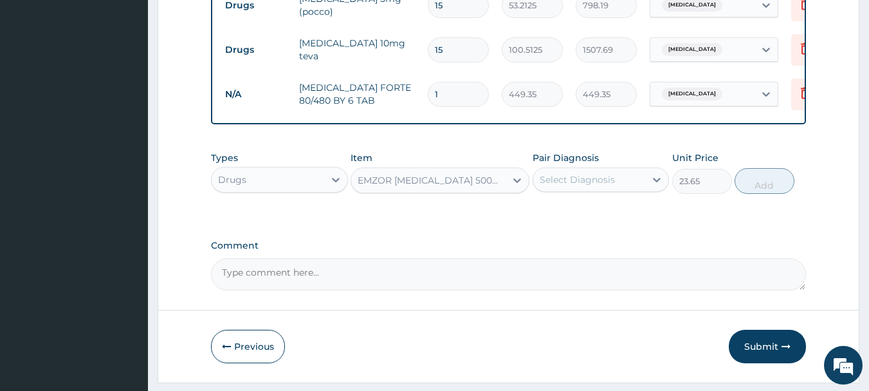
click at [611, 180] on div "Select Diagnosis" at bounding box center [590, 179] width 113 height 21
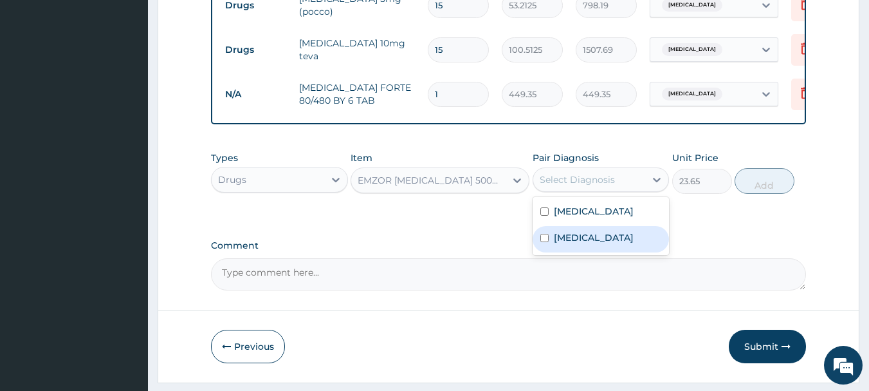
click at [544, 242] on input "checkbox" at bounding box center [545, 238] width 8 height 8
checkbox input "true"
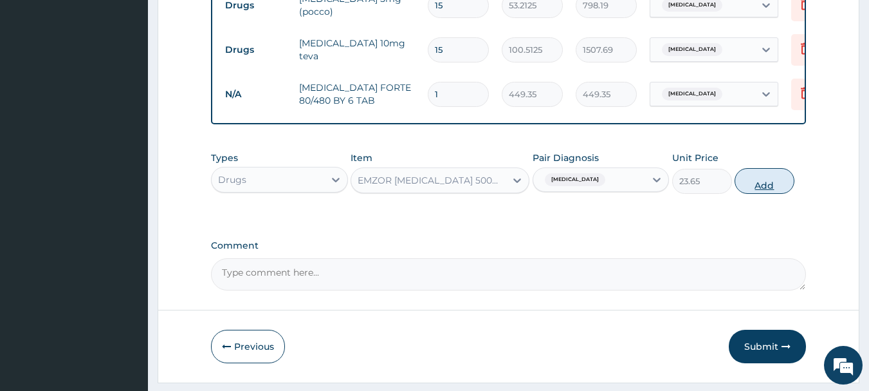
click at [744, 193] on button "Add" at bounding box center [765, 181] width 60 height 26
type input "0"
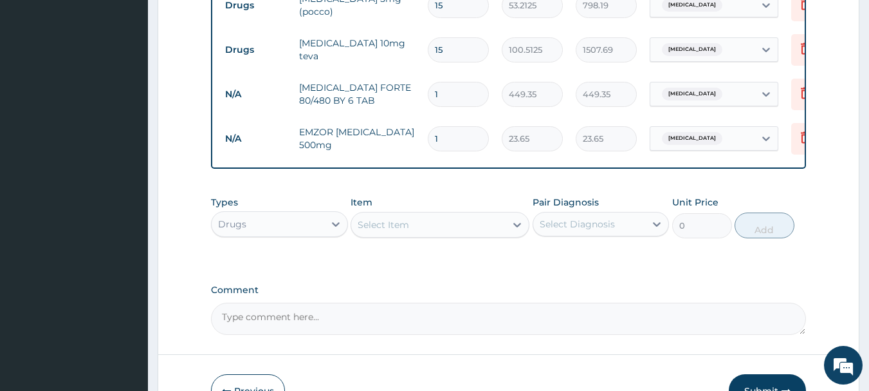
type input "0.00"
type input "2"
type input "47.30"
type input "20"
type input "473.00"
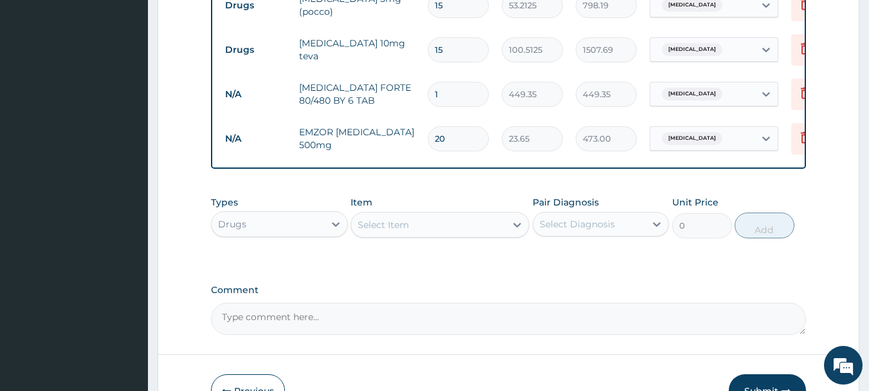
type input "20"
click at [471, 97] on input "1" at bounding box center [458, 94] width 61 height 25
type input "0.00"
type input "6"
type input "2696.10"
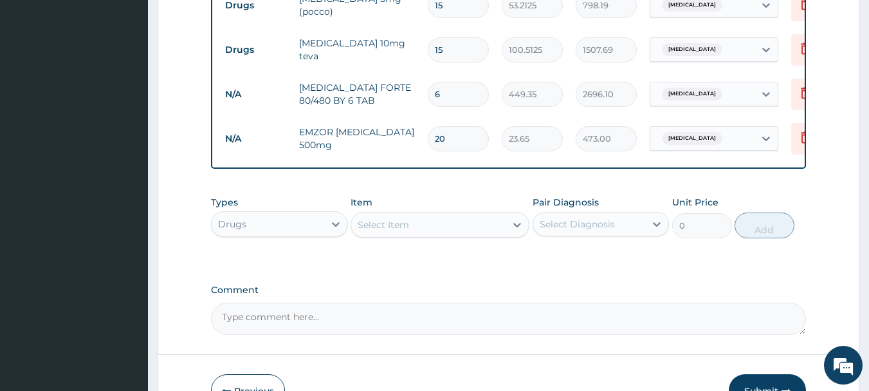
type input "6"
click at [373, 231] on div "Select Item" at bounding box center [383, 224] width 51 height 13
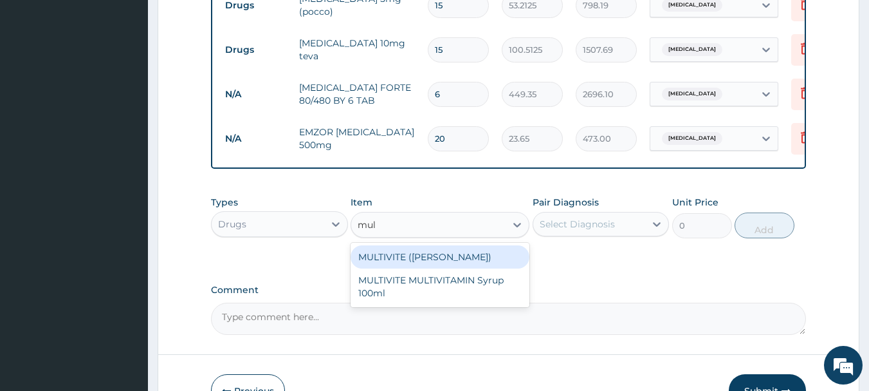
type input "mult"
click at [393, 265] on div "MULTIVITE (EVANS)" at bounding box center [440, 256] width 179 height 23
type input "23.65"
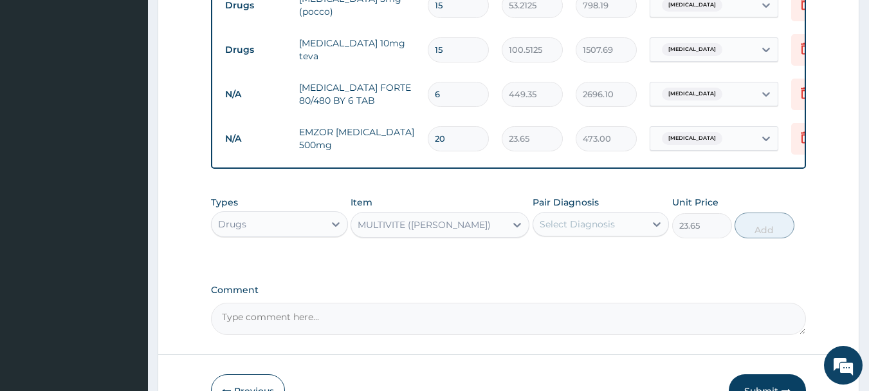
click at [628, 231] on div "Select Diagnosis" at bounding box center [590, 224] width 113 height 21
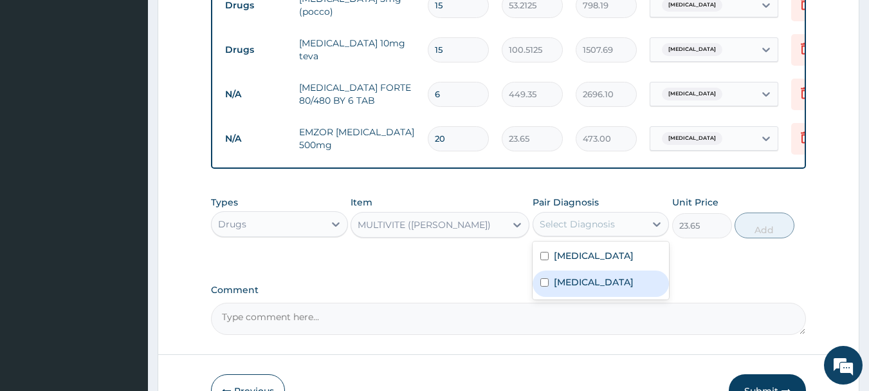
click at [544, 286] on input "checkbox" at bounding box center [545, 282] width 8 height 8
checkbox input "true"
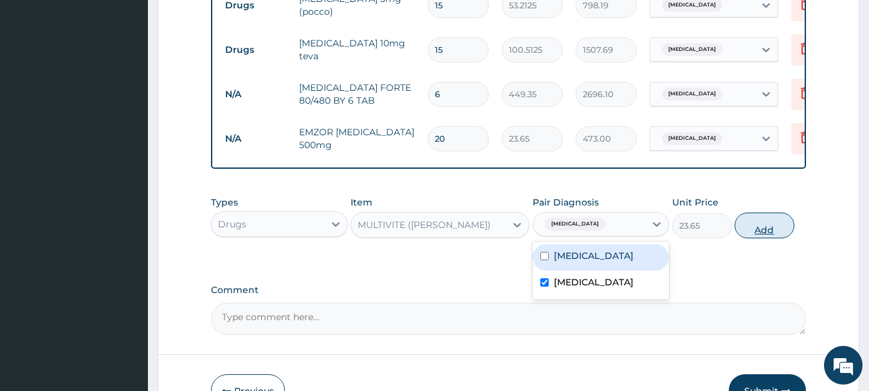
click at [754, 233] on button "Add" at bounding box center [765, 225] width 60 height 26
type input "0"
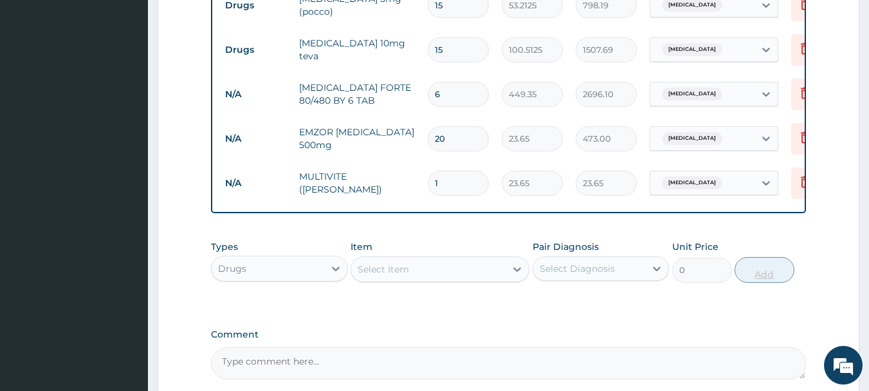
type input "15"
type input "354.75"
type input "15"
click at [510, 280] on div at bounding box center [517, 268] width 23 height 23
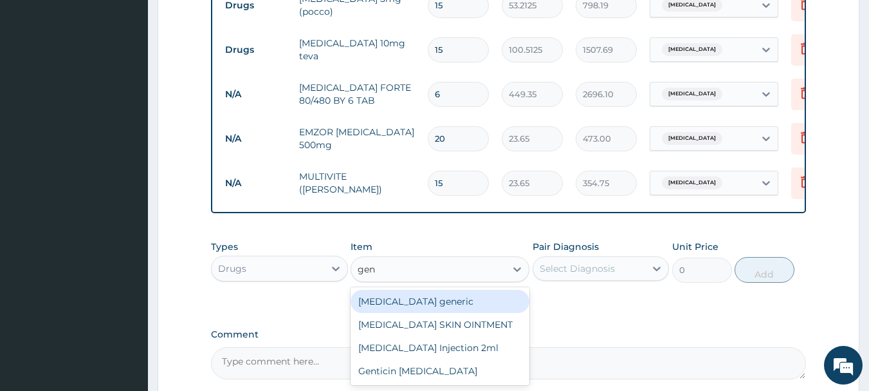
type input "gen"
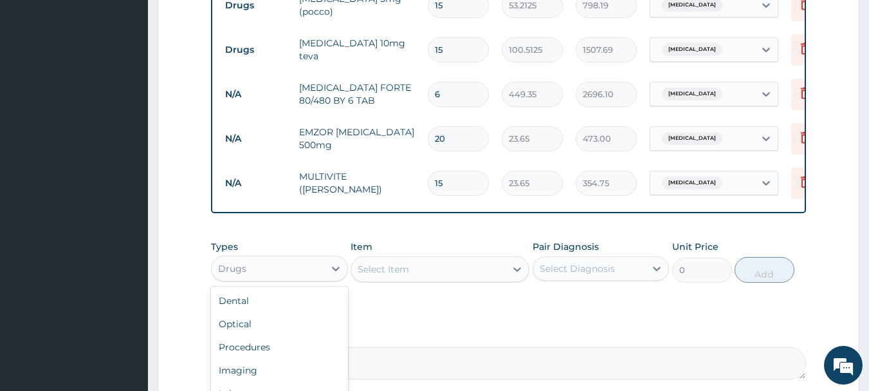
click at [300, 279] on div "Drugs" at bounding box center [268, 268] width 113 height 21
click at [279, 357] on div "Procedures" at bounding box center [279, 346] width 137 height 23
click at [417, 281] on div "Select Item" at bounding box center [440, 269] width 179 height 26
click at [443, 282] on div "Select Item" at bounding box center [440, 269] width 179 height 26
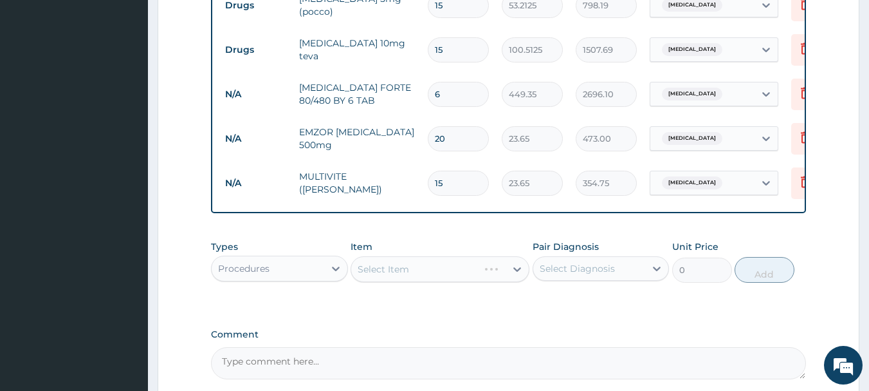
click at [463, 282] on div "Select Item" at bounding box center [440, 269] width 179 height 26
click at [477, 282] on div "Select Item" at bounding box center [440, 269] width 179 height 26
click at [495, 279] on div "Select Item" at bounding box center [428, 269] width 154 height 21
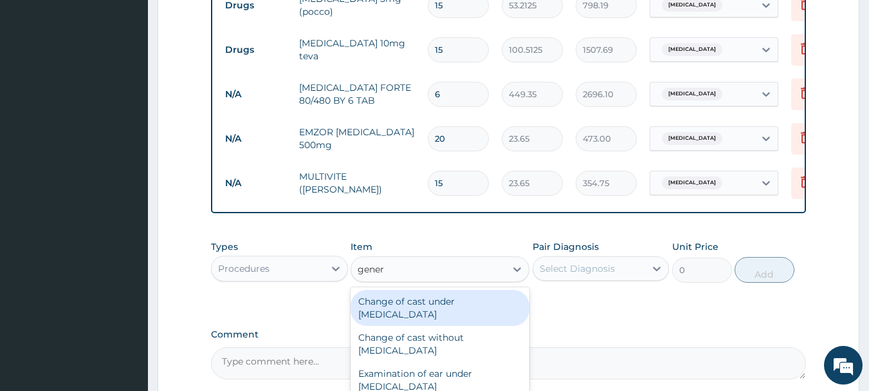
type input "genera"
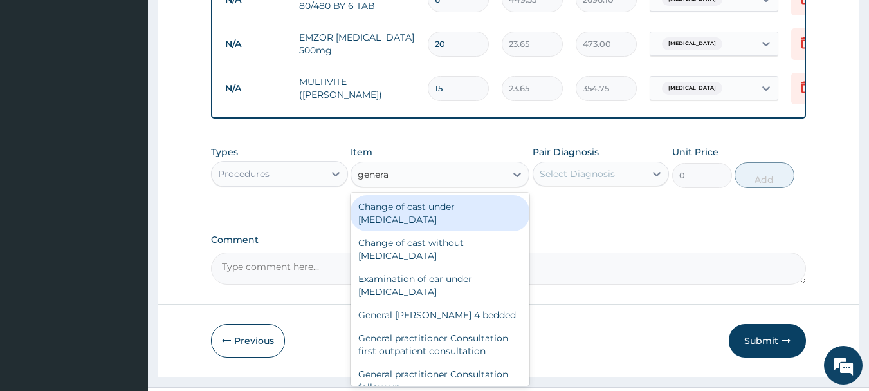
scroll to position [633, 0]
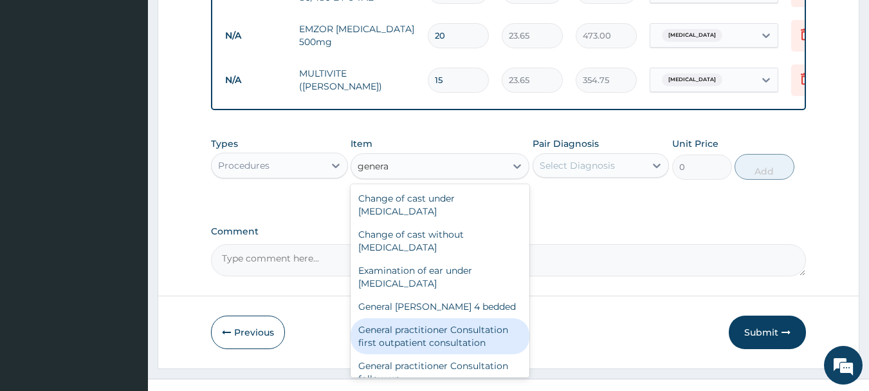
click at [476, 331] on div "General practitioner Consultation first outpatient consultation" at bounding box center [440, 336] width 179 height 36
type input "3547.5"
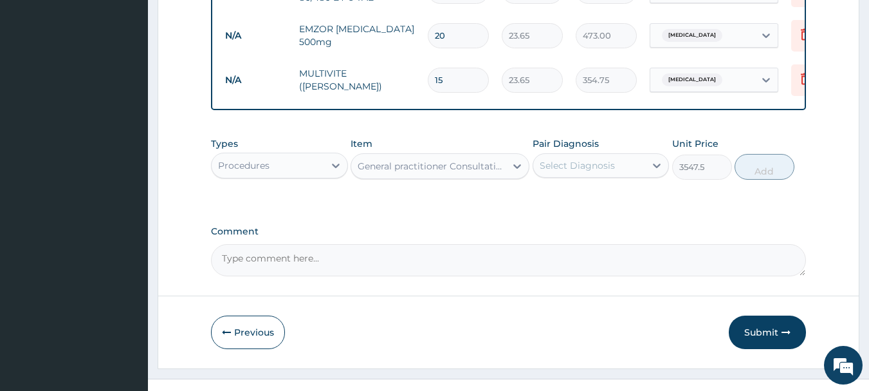
click at [616, 171] on div "Select Diagnosis" at bounding box center [590, 165] width 113 height 21
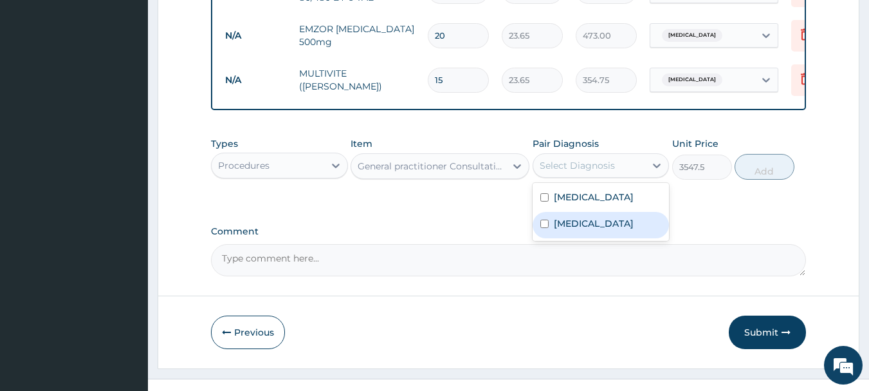
click at [544, 228] on input "checkbox" at bounding box center [545, 223] width 8 height 8
checkbox input "true"
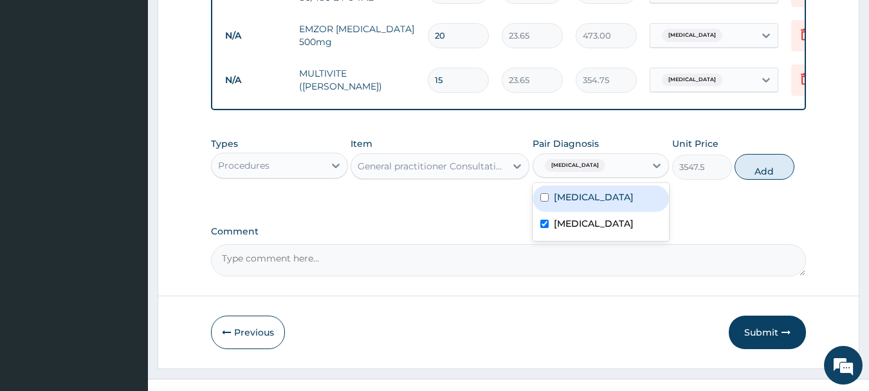
click at [544, 201] on input "checkbox" at bounding box center [545, 197] width 8 height 8
checkbox input "true"
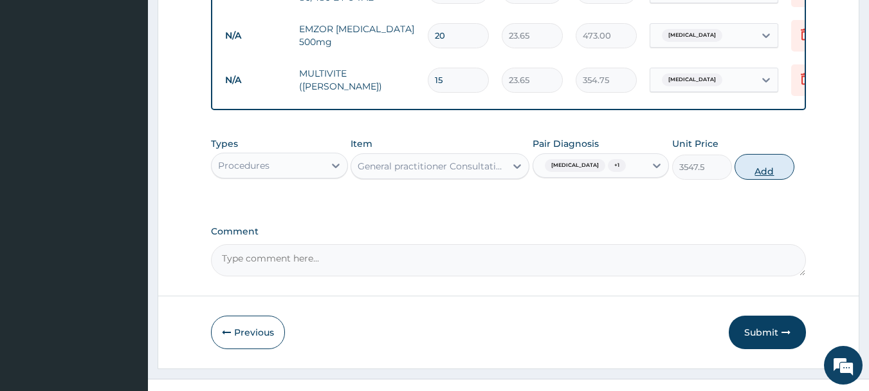
click at [779, 174] on button "Add" at bounding box center [765, 167] width 60 height 26
type input "0"
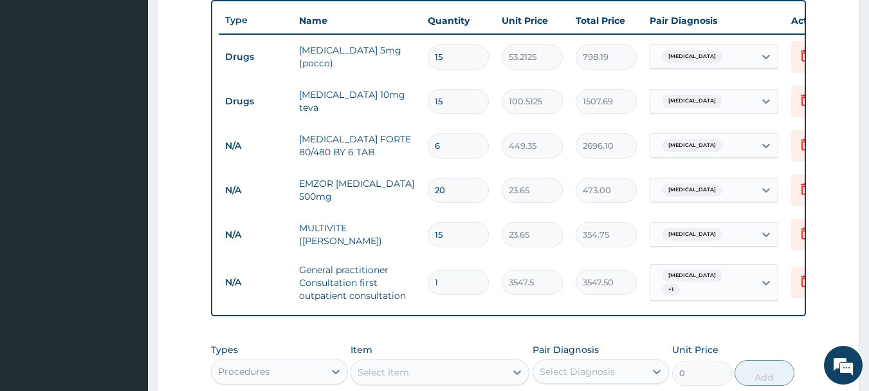
scroll to position [715, 0]
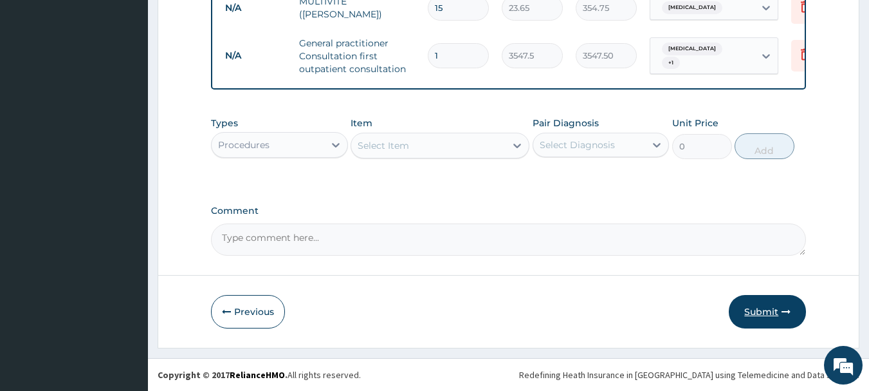
click at [758, 321] on button "Submit" at bounding box center [767, 311] width 77 height 33
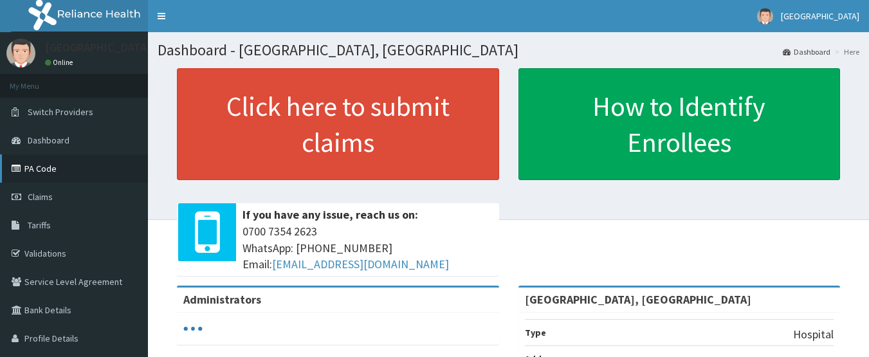
click at [51, 172] on link "PA Code" at bounding box center [74, 168] width 148 height 28
